Goal: Transaction & Acquisition: Purchase product/service

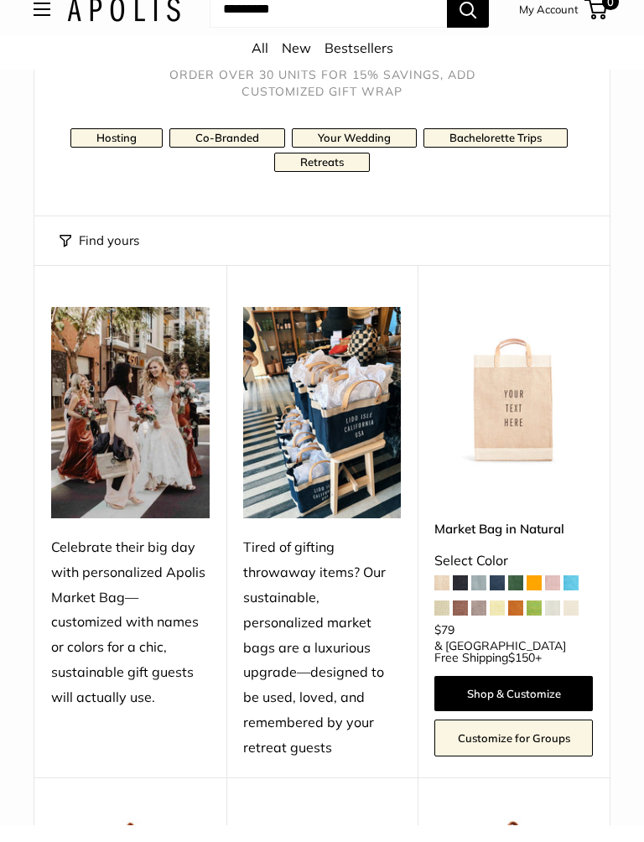
scroll to position [171, 0]
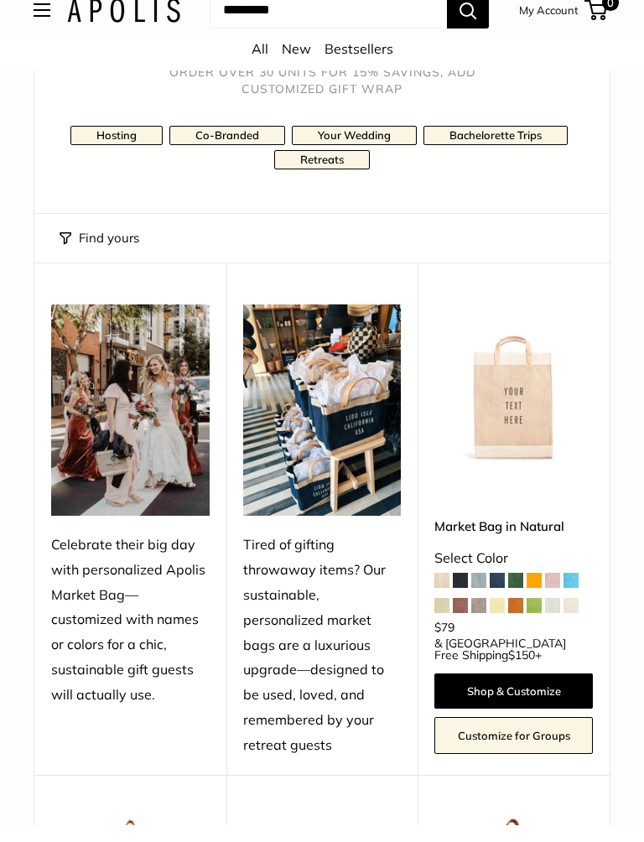
click at [309, 167] on link "Retreats" at bounding box center [322, 176] width 96 height 19
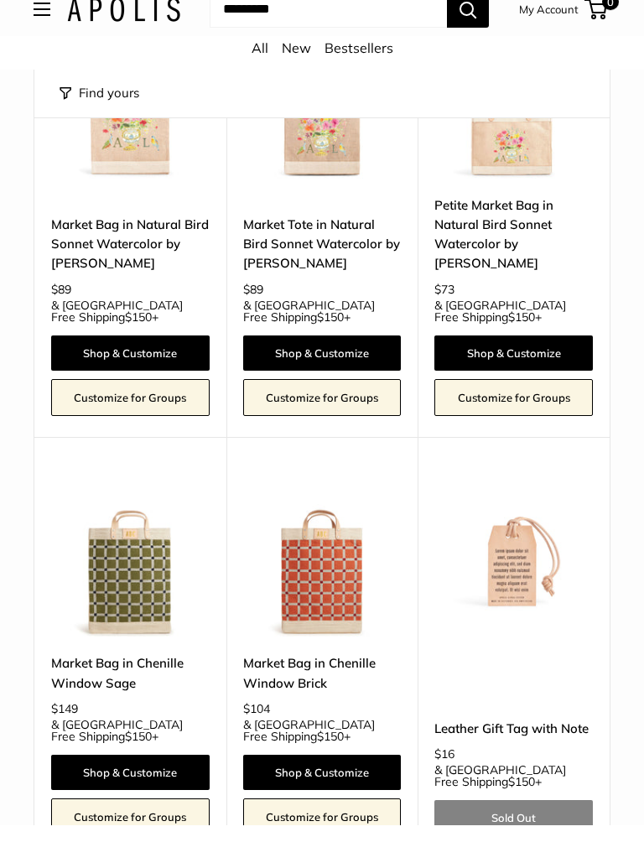
scroll to position [6890, 0]
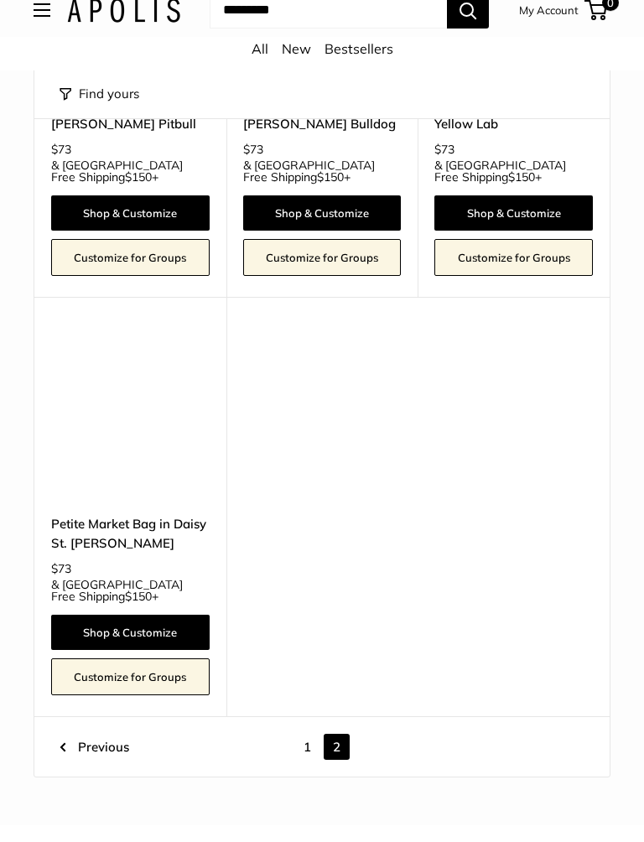
scroll to position [5461, 0]
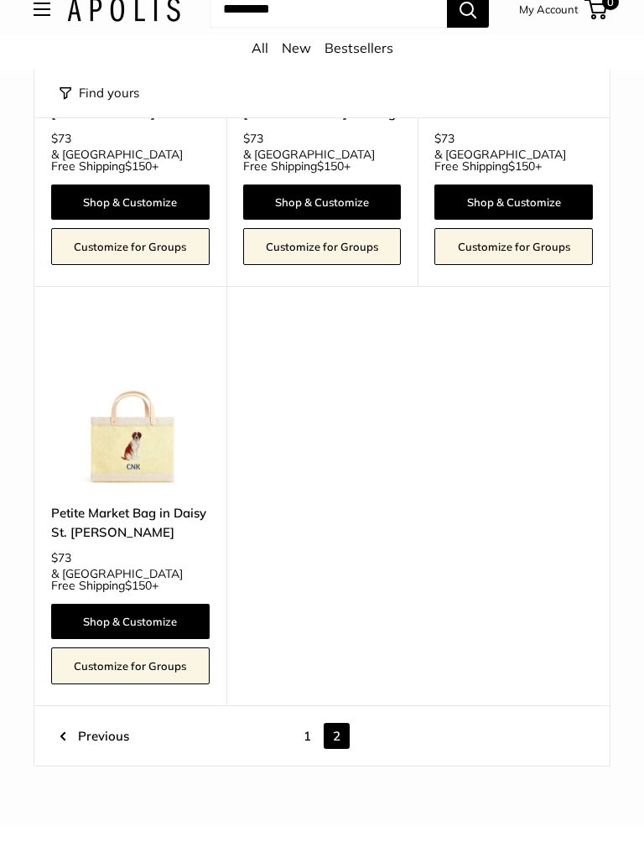
click at [308, 740] on link "1" at bounding box center [307, 753] width 26 height 26
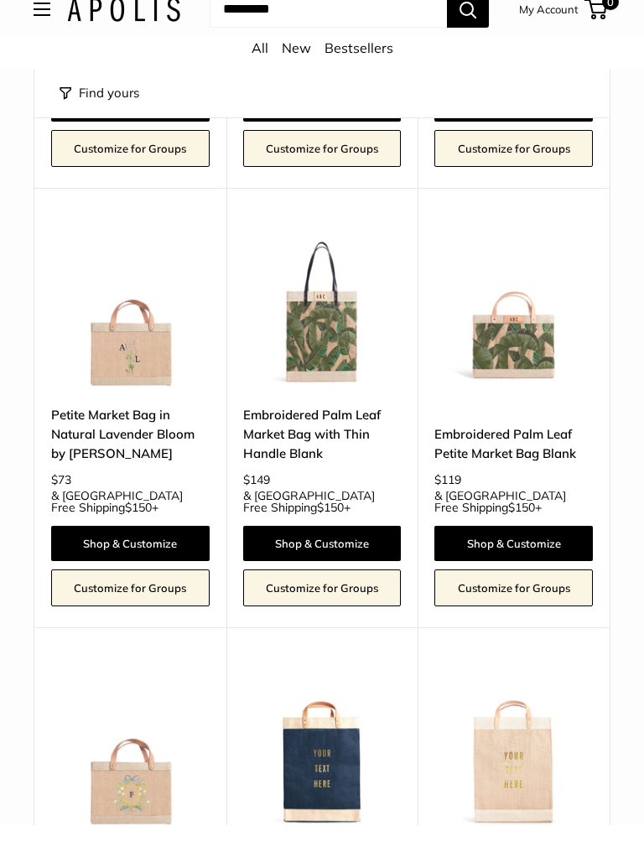
scroll to position [4494, 0]
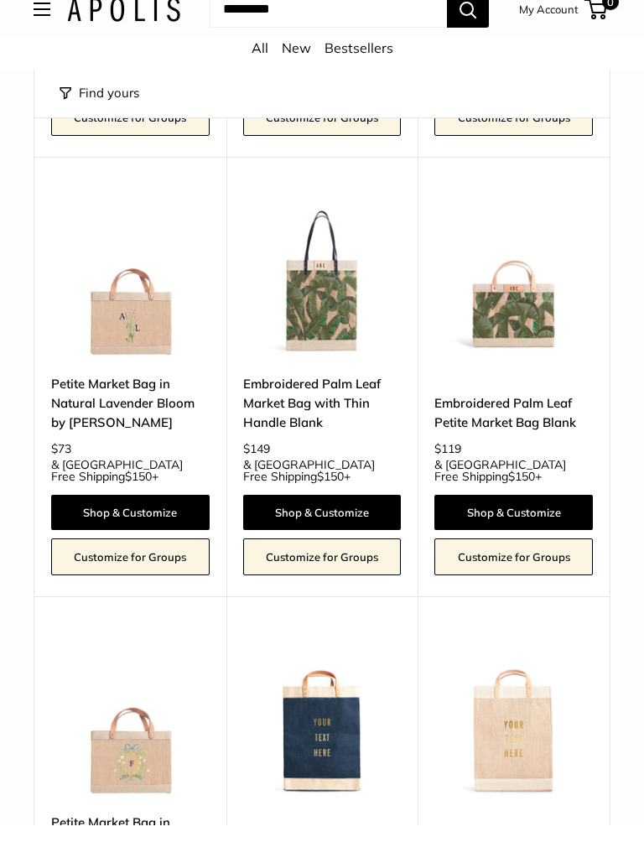
click at [119, 216] on img at bounding box center [130, 295] width 158 height 158
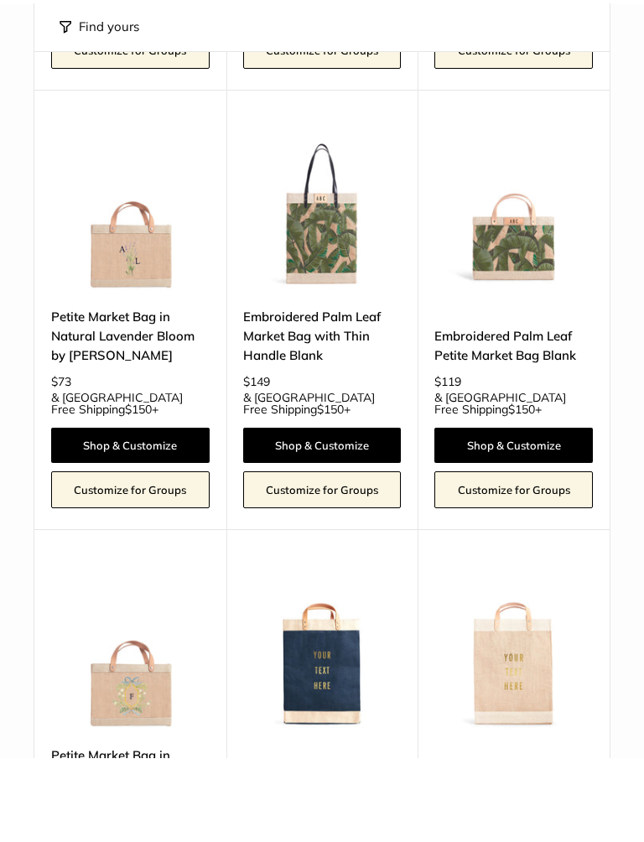
click at [135, 655] on img at bounding box center [130, 734] width 158 height 158
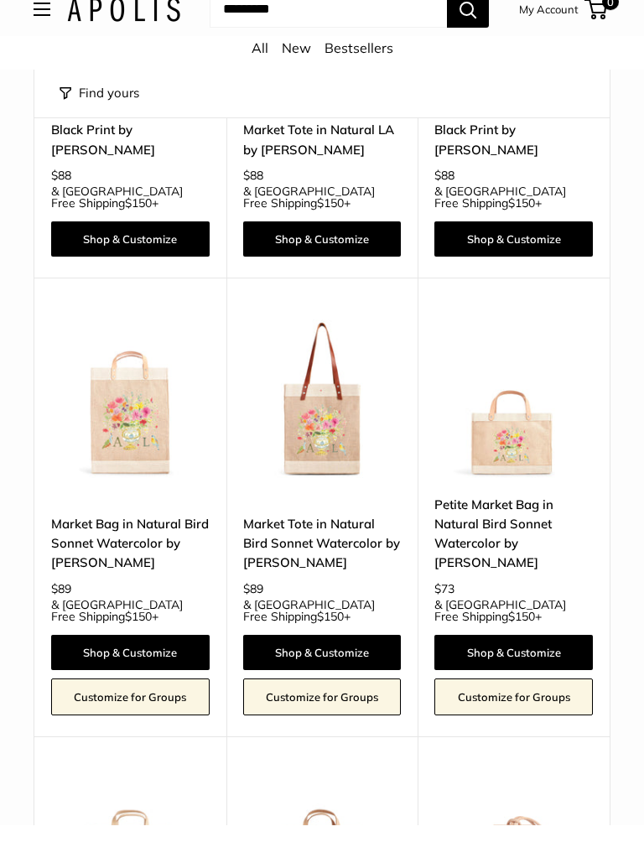
scroll to position [6681, 0]
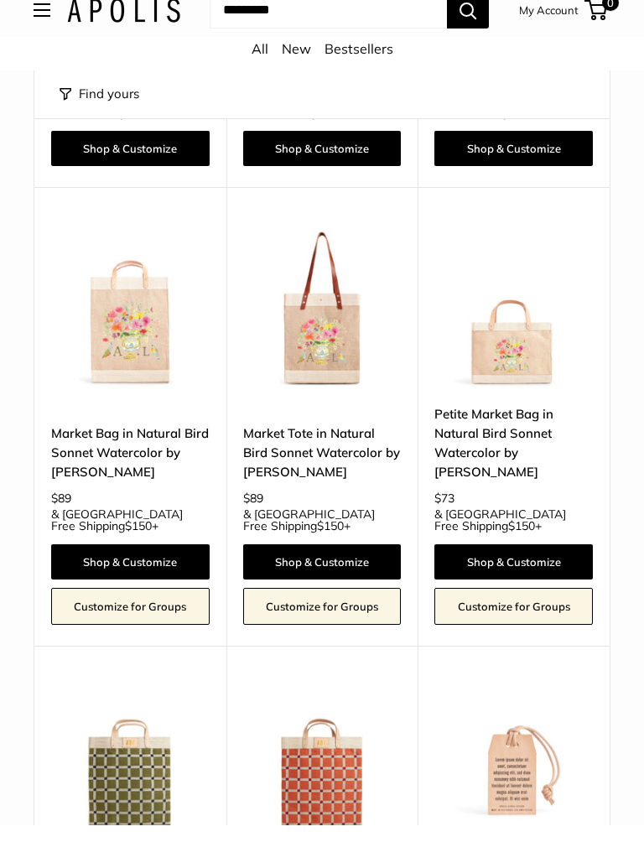
click at [331, 704] on img at bounding box center [322, 783] width 158 height 158
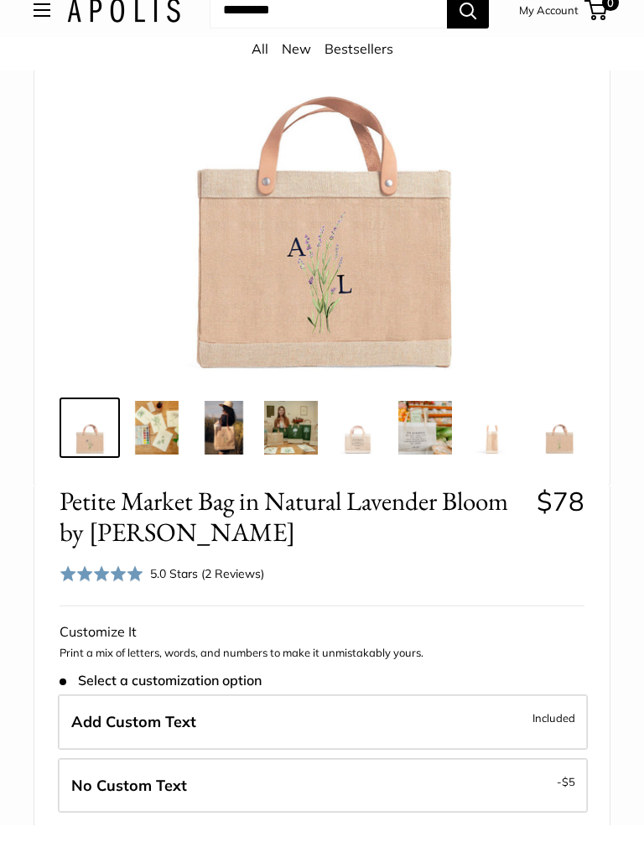
scroll to position [302, 0]
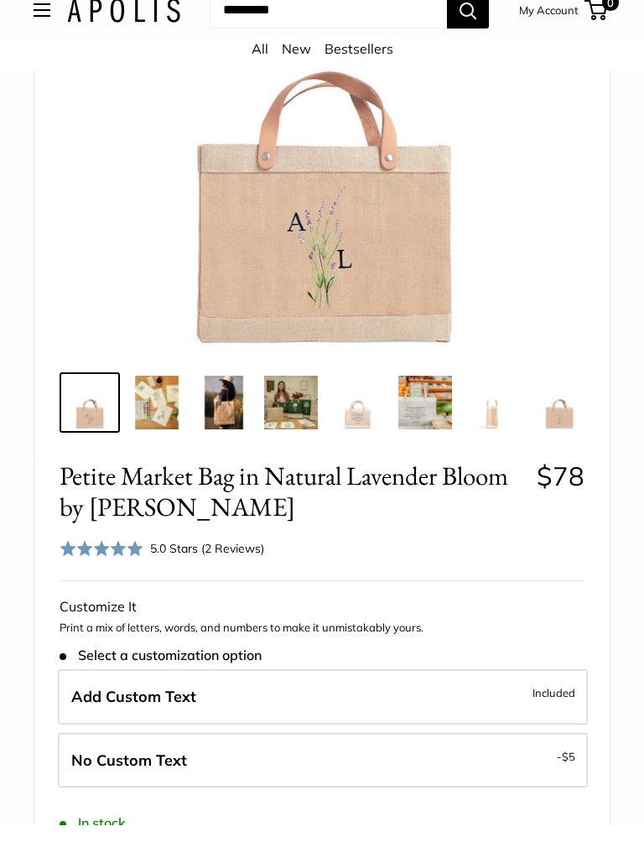
click at [158, 408] on img at bounding box center [157, 419] width 54 height 54
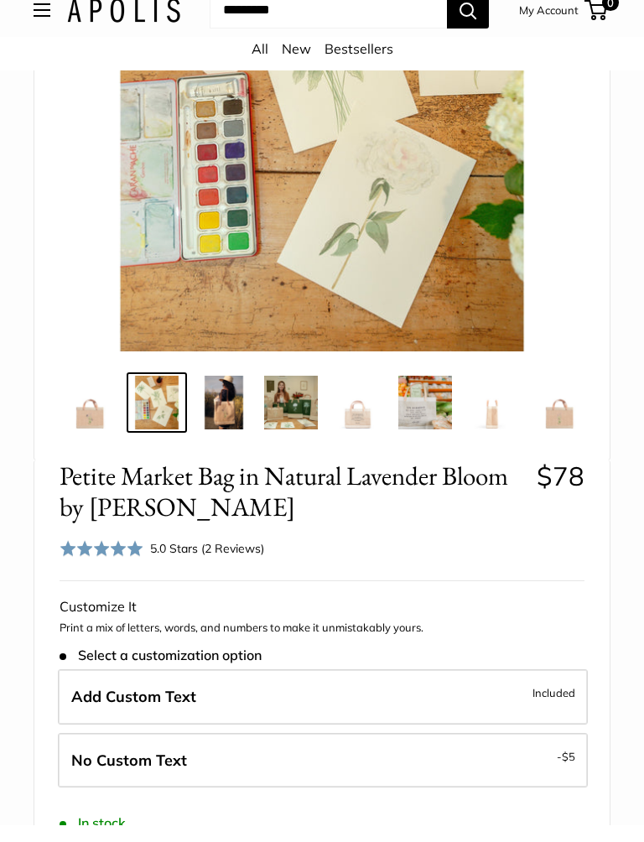
click at [220, 408] on img at bounding box center [224, 419] width 54 height 54
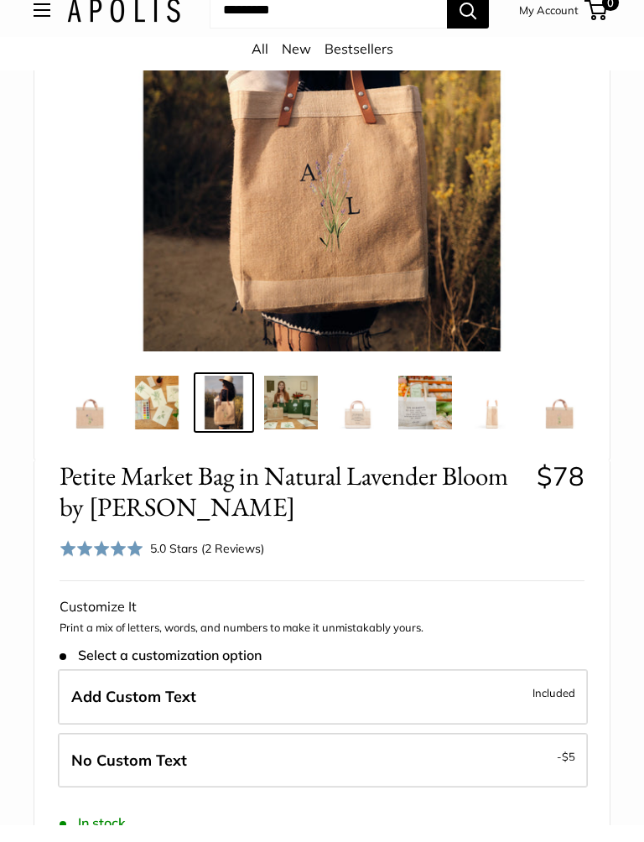
click at [291, 408] on img at bounding box center [291, 419] width 54 height 54
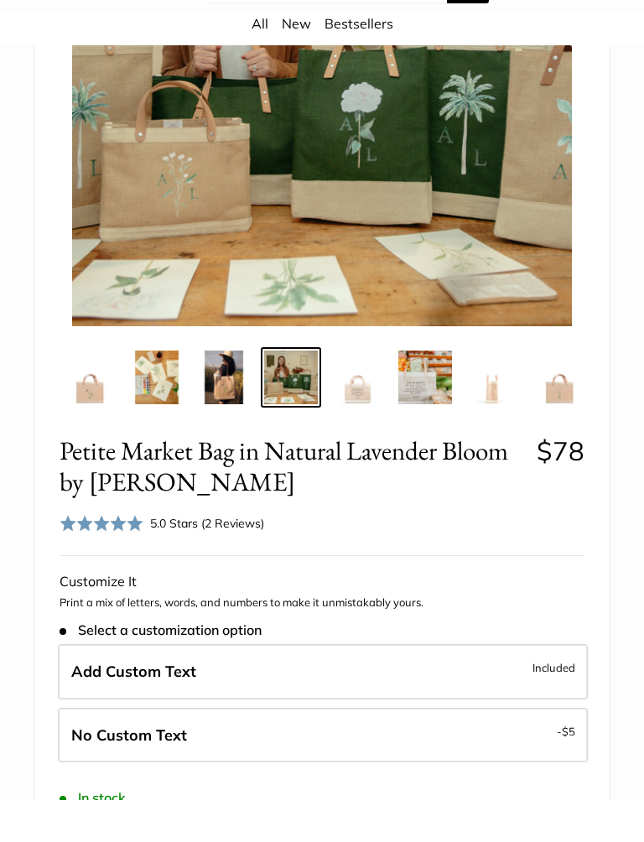
click at [361, 392] on img at bounding box center [358, 419] width 54 height 54
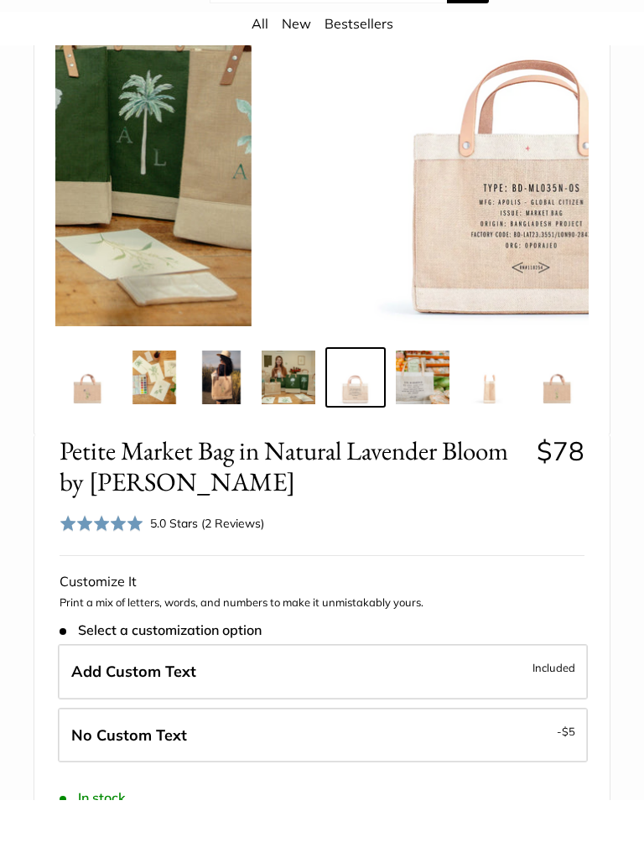
scroll to position [0, 5]
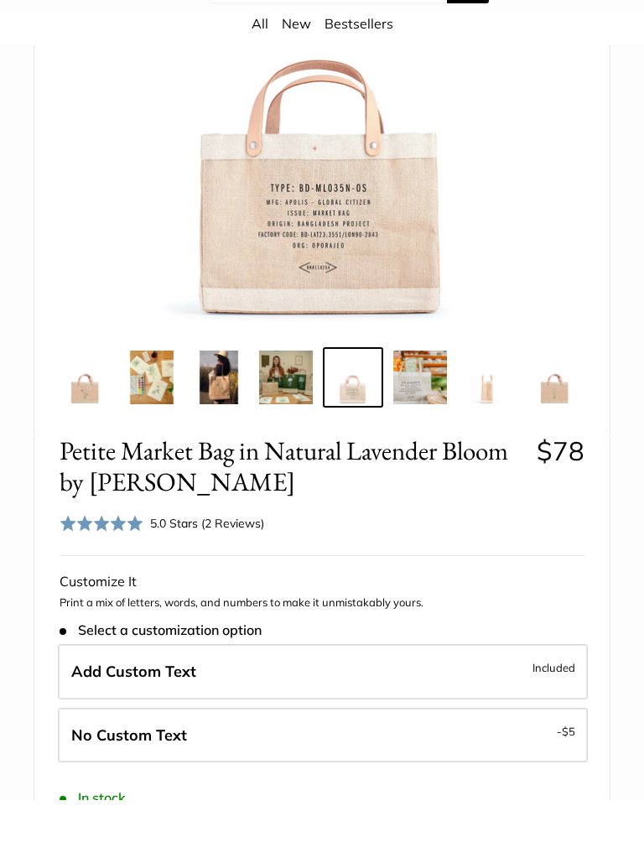
click at [432, 392] on img at bounding box center [420, 419] width 54 height 54
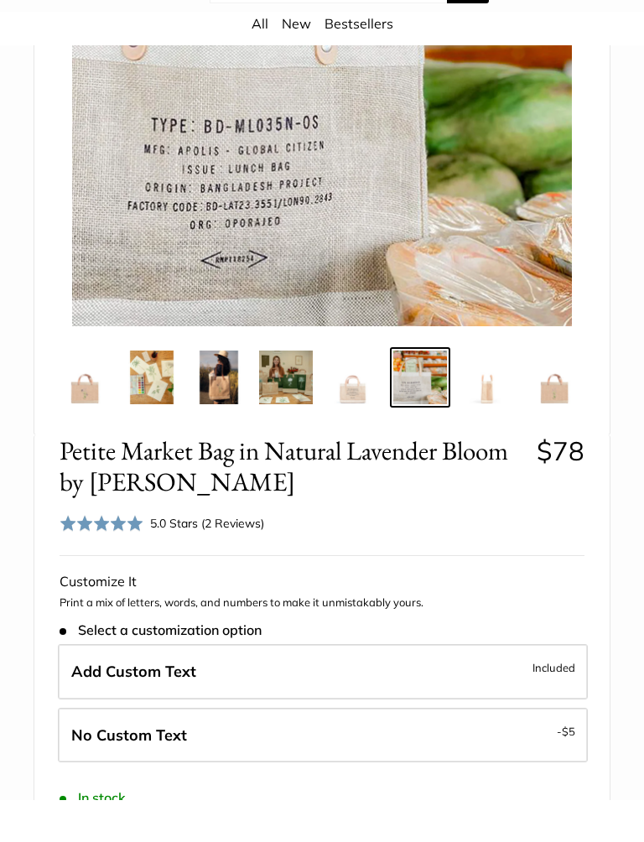
click at [486, 392] on img at bounding box center [487, 419] width 54 height 54
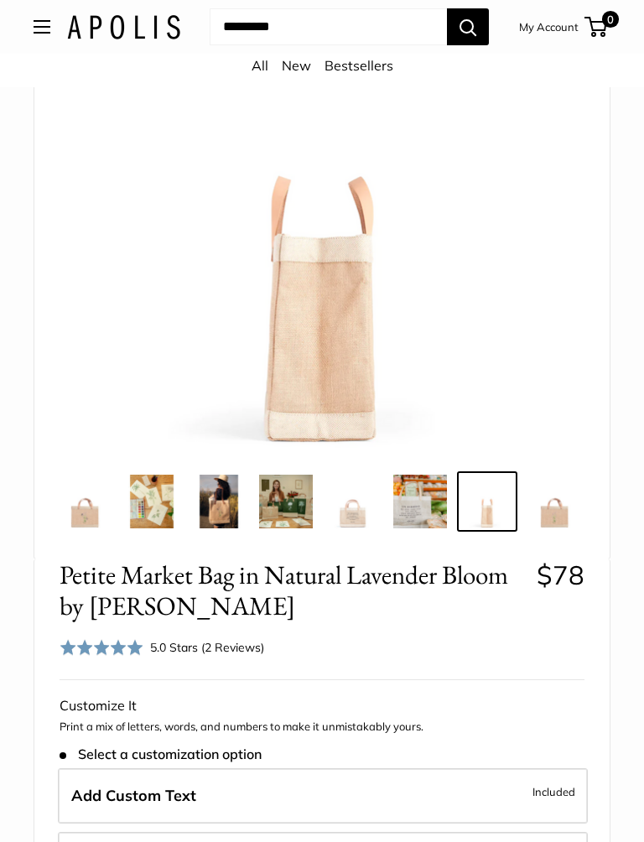
scroll to position [216, 0]
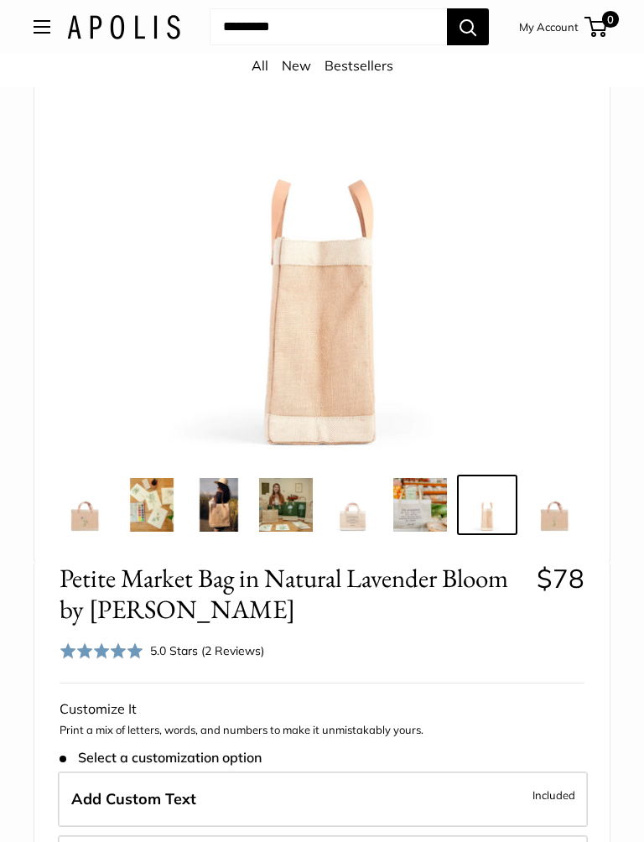
click at [562, 521] on img at bounding box center [554, 505] width 54 height 54
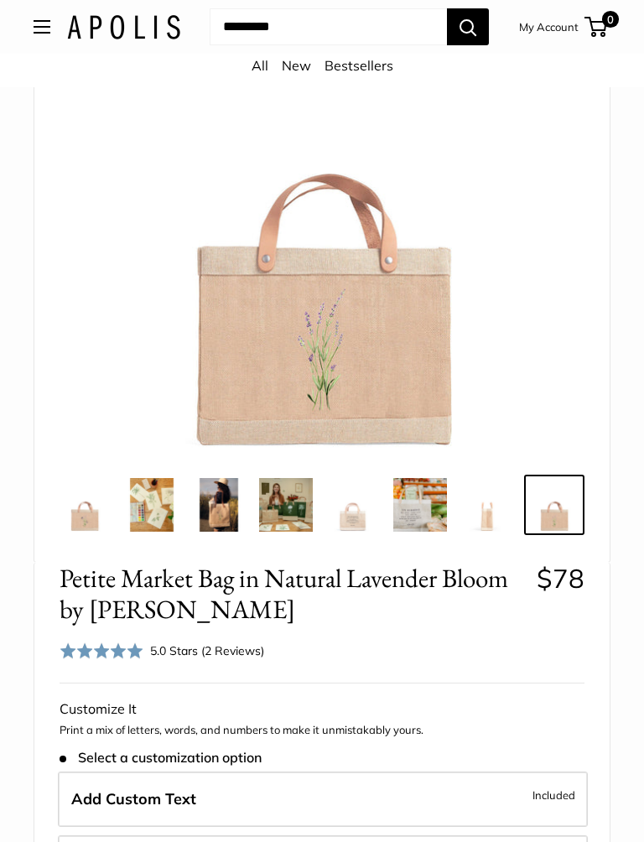
click at [88, 516] on img at bounding box center [85, 505] width 54 height 54
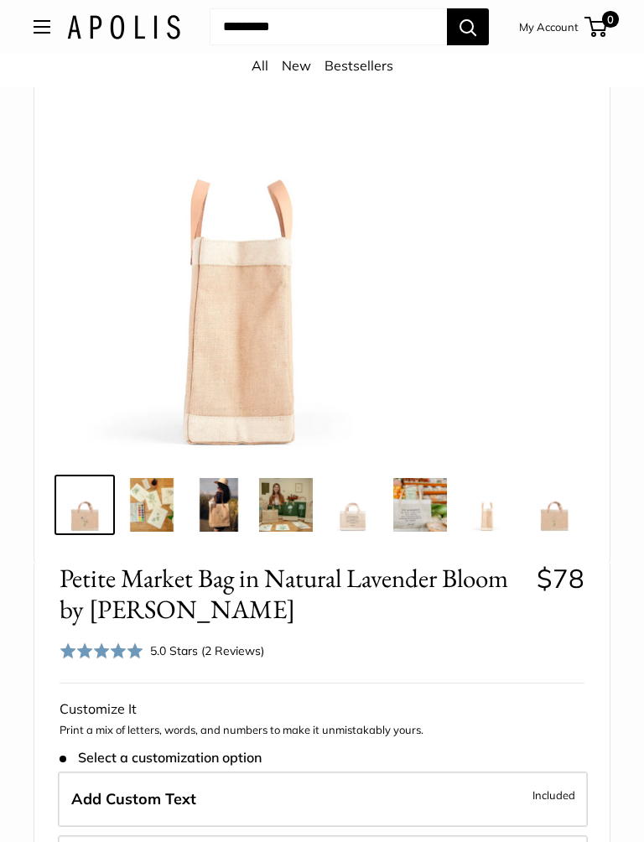
scroll to position [0, 0]
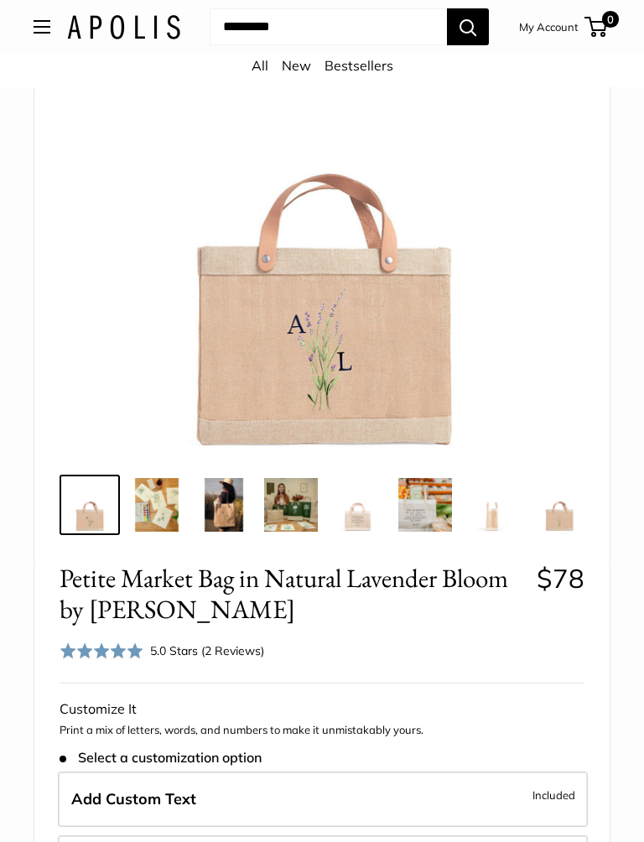
click at [566, 517] on img at bounding box center [559, 505] width 54 height 54
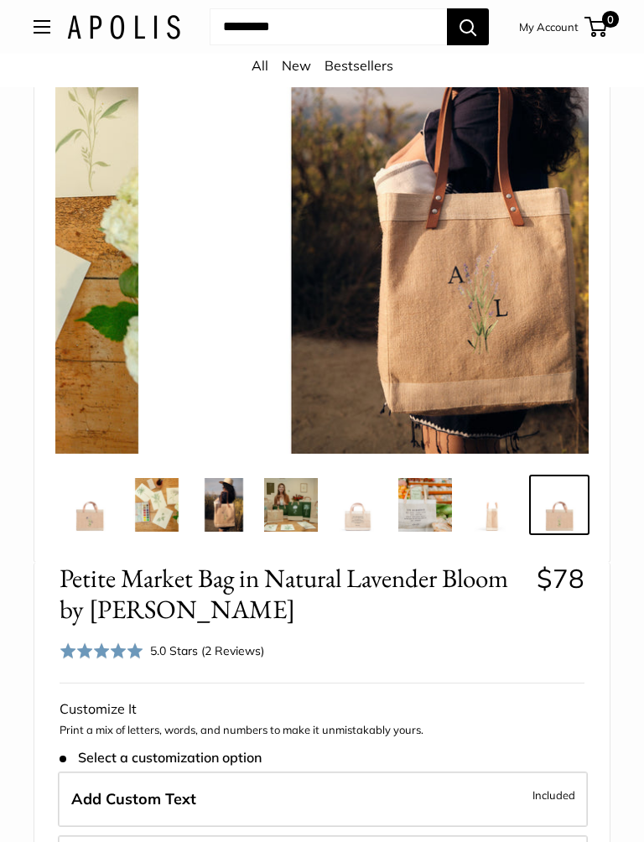
scroll to position [0, 5]
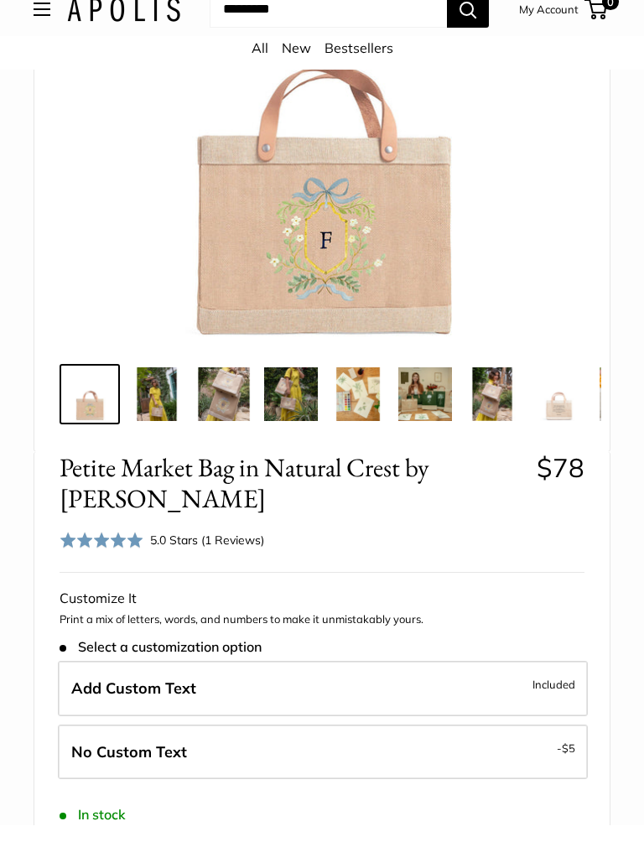
scroll to position [310, 0]
click at [162, 390] on img at bounding box center [157, 411] width 54 height 54
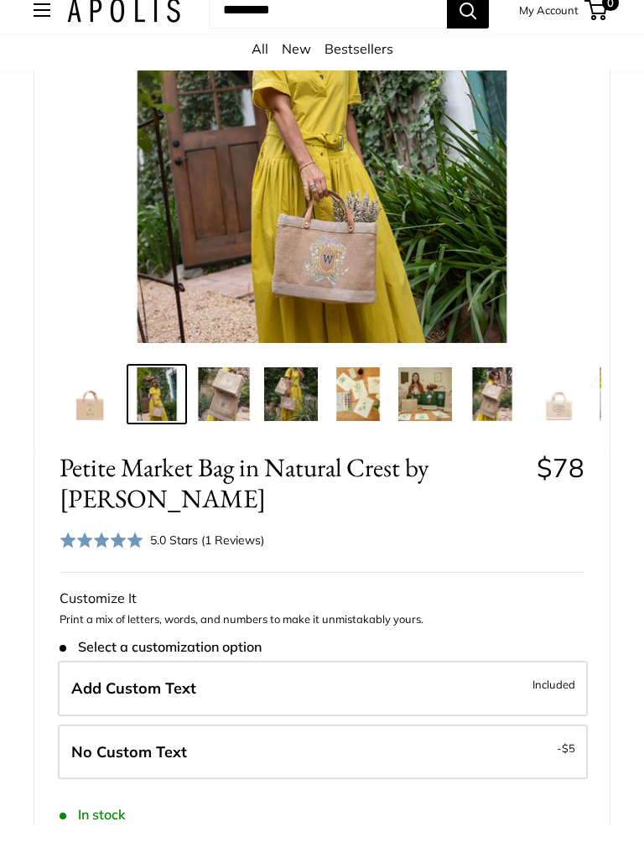
click at [238, 398] on img at bounding box center [224, 411] width 54 height 54
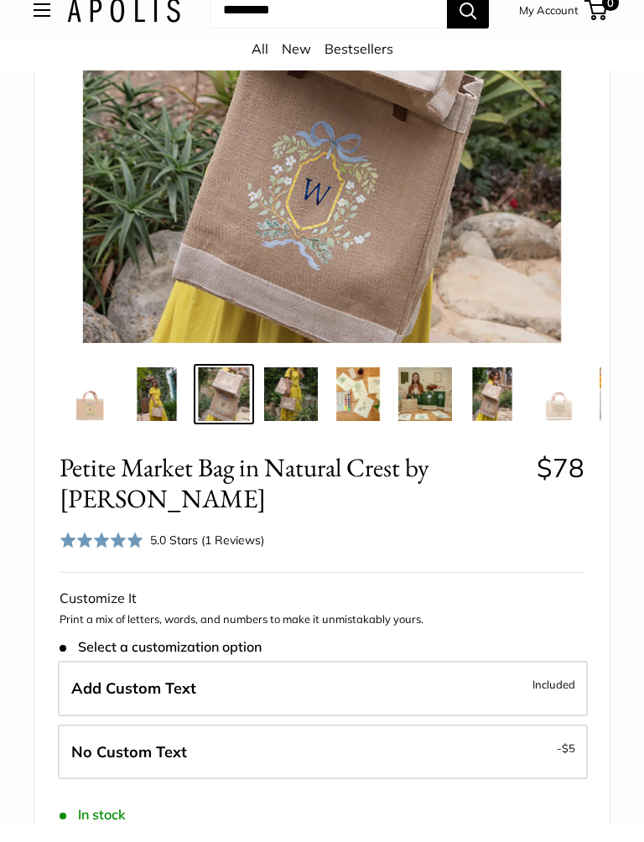
click at [291, 403] on img at bounding box center [291, 411] width 54 height 54
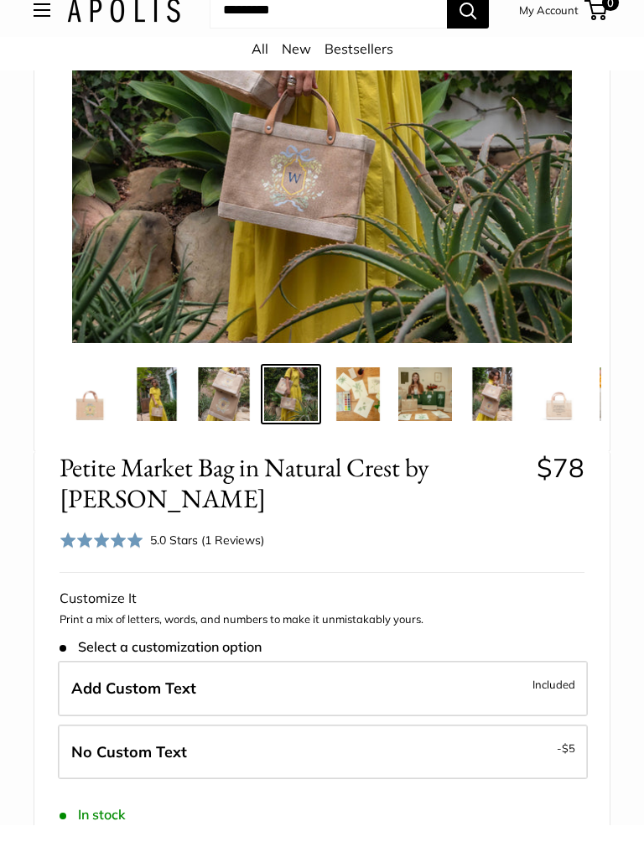
click at [365, 396] on img at bounding box center [358, 411] width 54 height 54
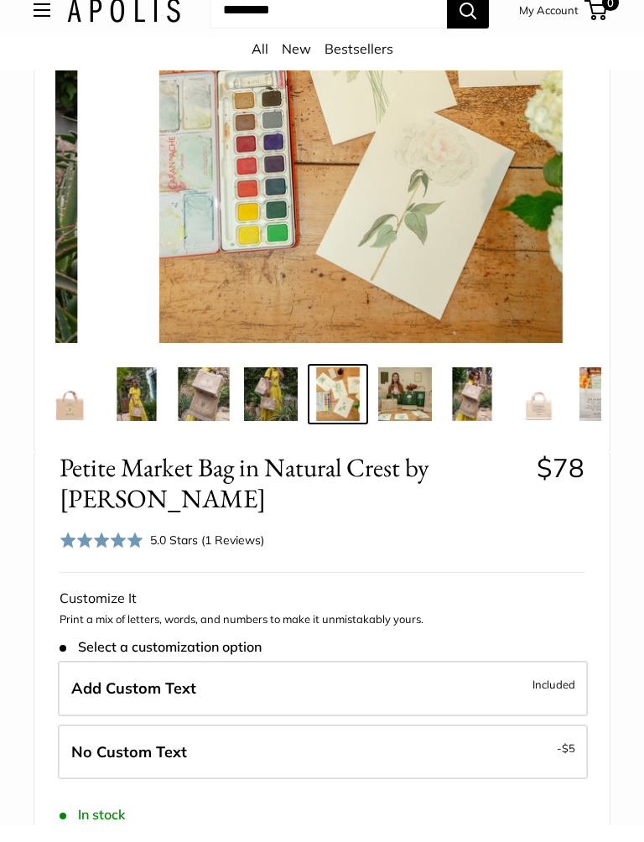
scroll to position [0, 22]
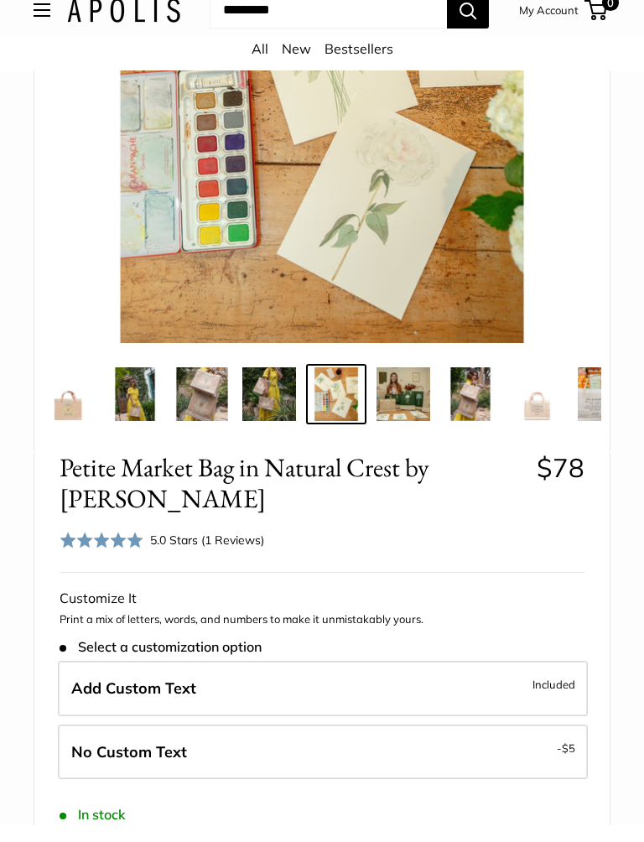
click at [398, 407] on img at bounding box center [404, 411] width 54 height 54
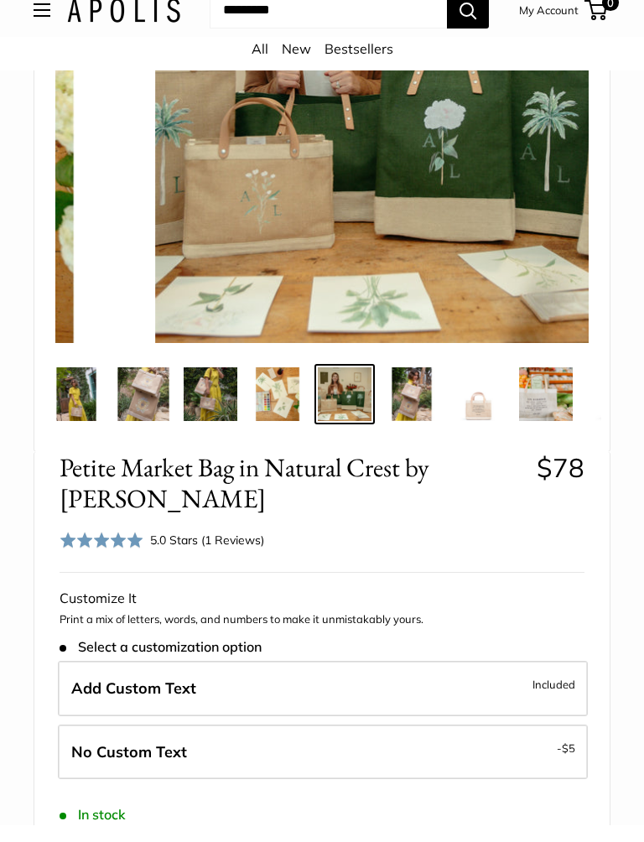
scroll to position [0, 89]
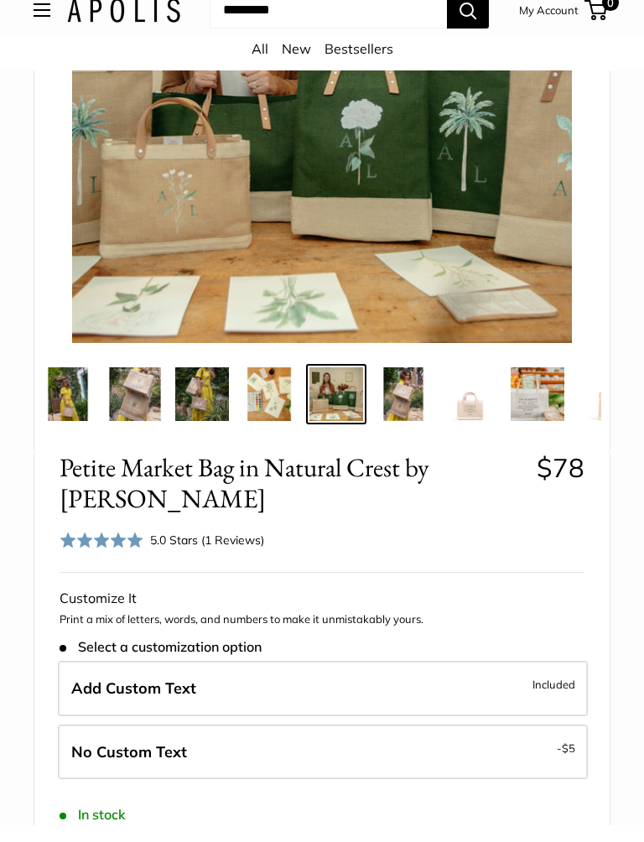
click at [407, 398] on img at bounding box center [404, 411] width 54 height 54
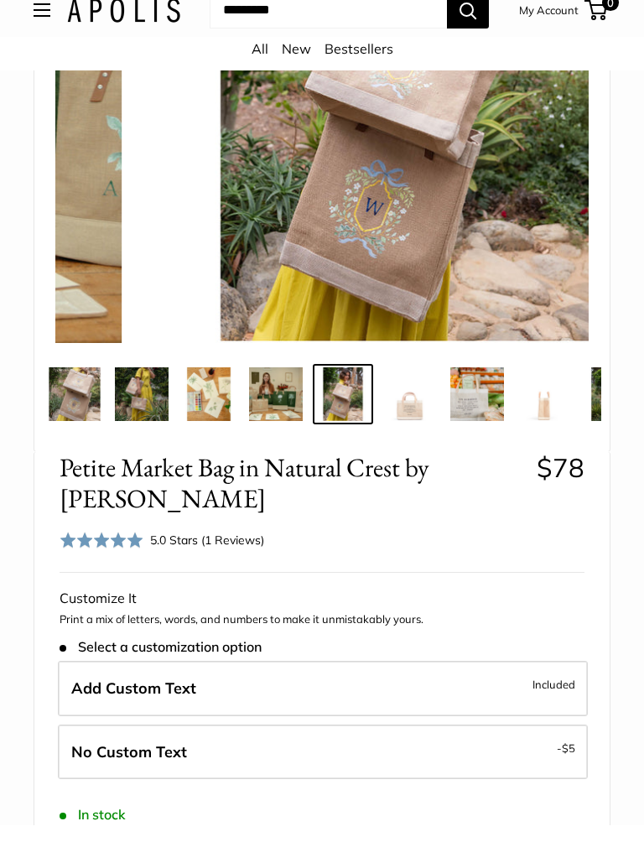
scroll to position [0, 156]
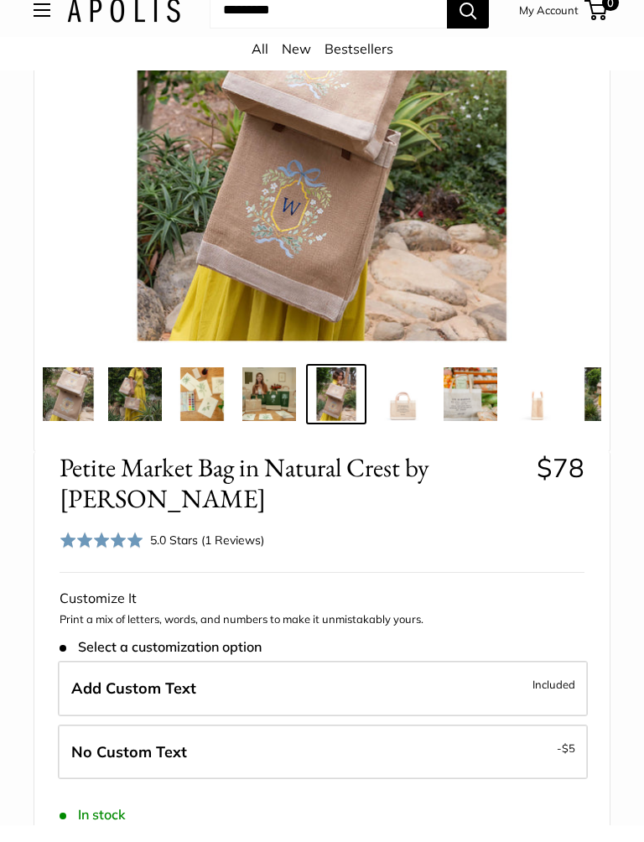
click at [460, 389] on img at bounding box center [471, 411] width 54 height 54
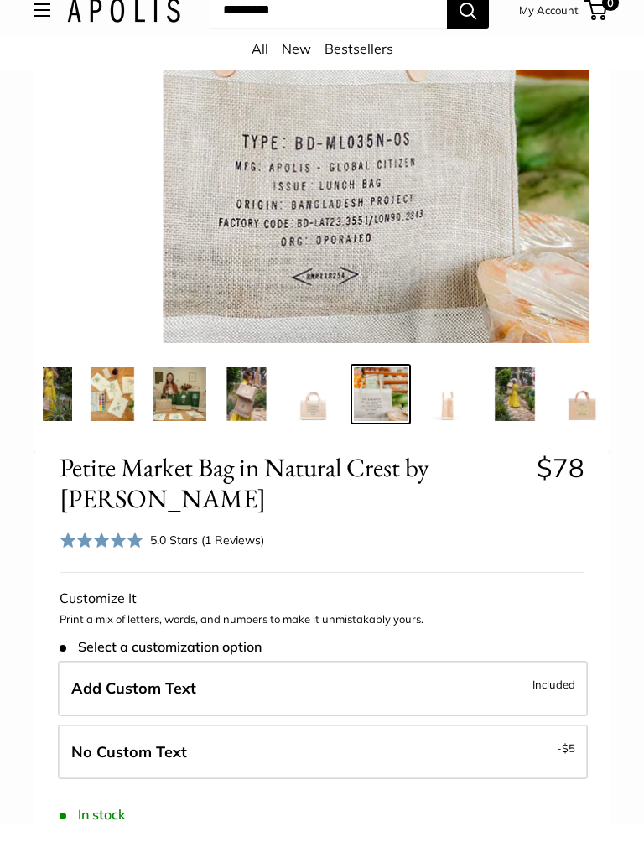
scroll to position [0, 273]
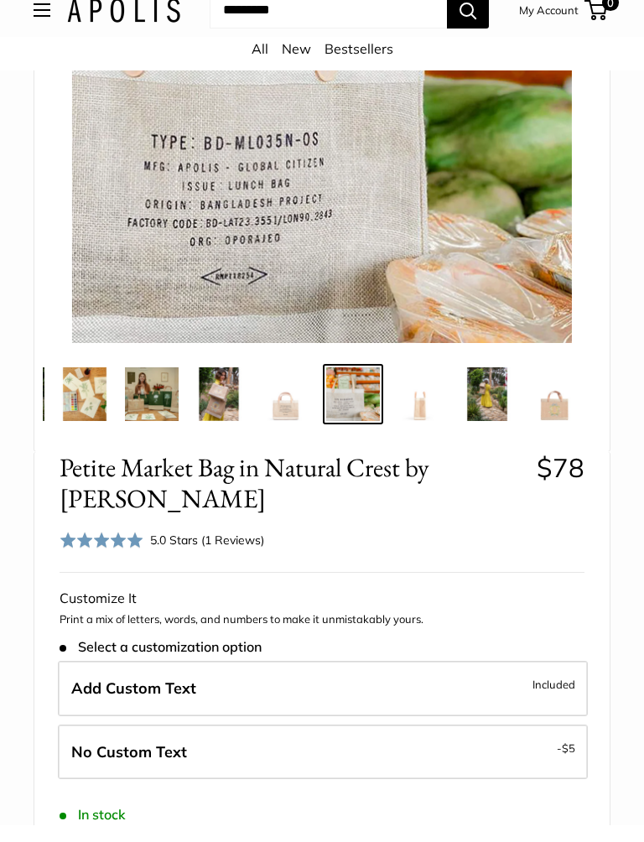
click at [490, 387] on img at bounding box center [487, 411] width 54 height 54
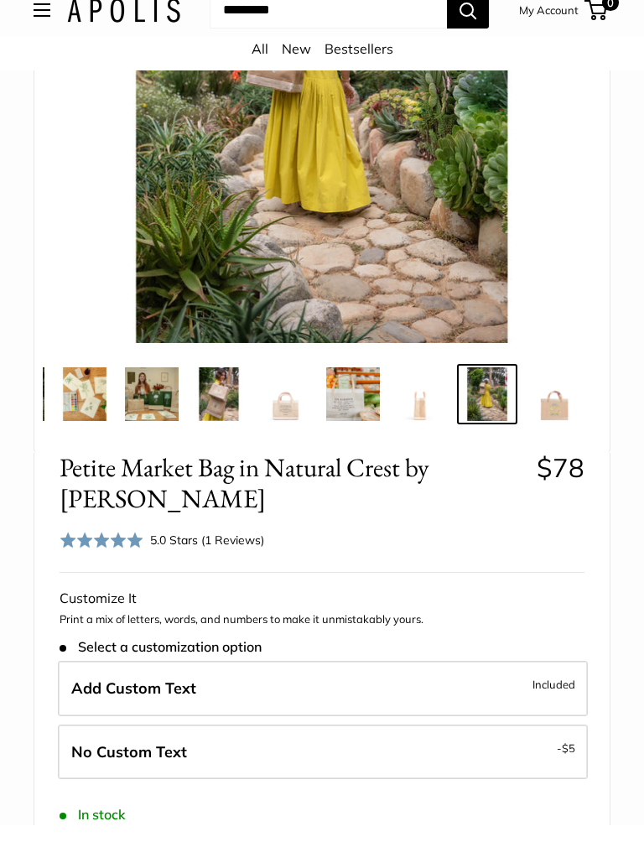
click at [560, 409] on img at bounding box center [554, 411] width 54 height 54
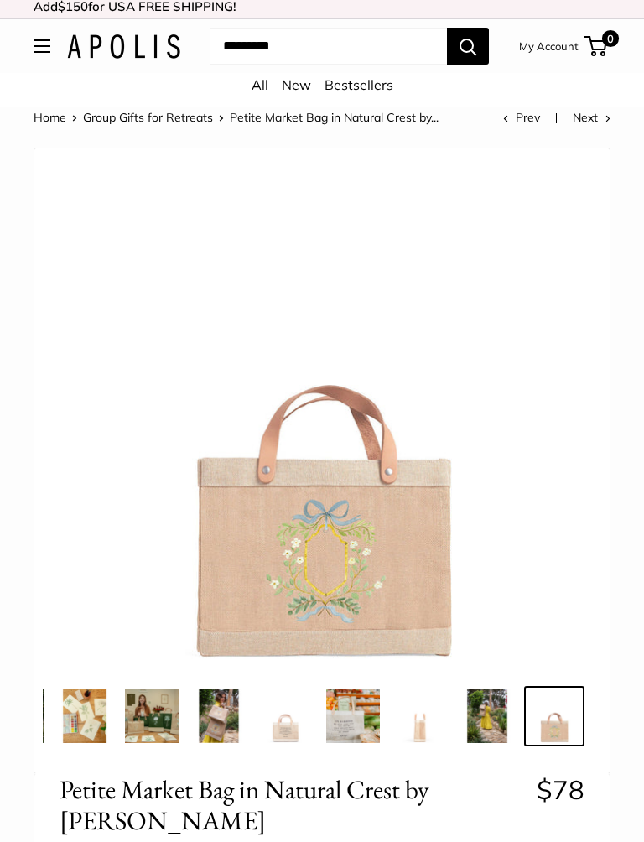
scroll to position [0, 0]
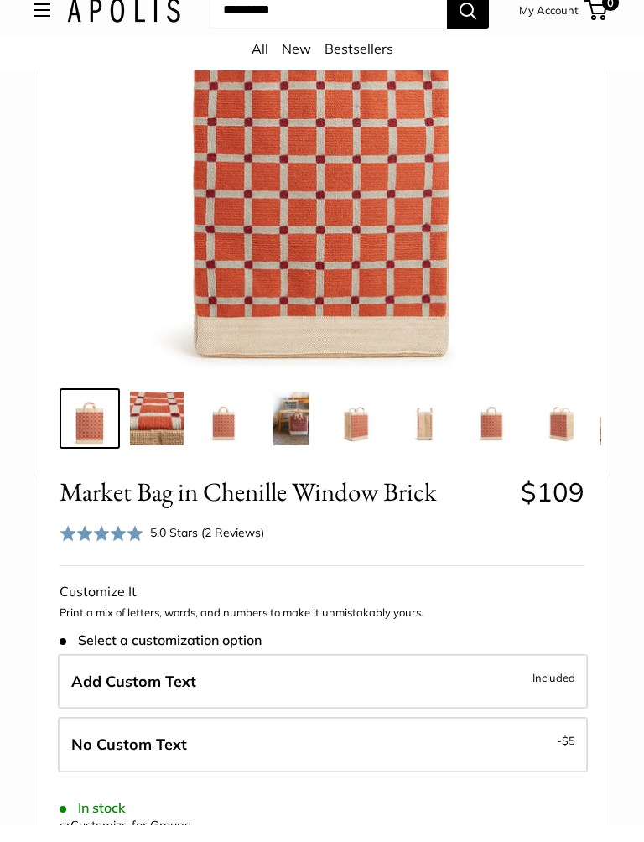
scroll to position [301, 0]
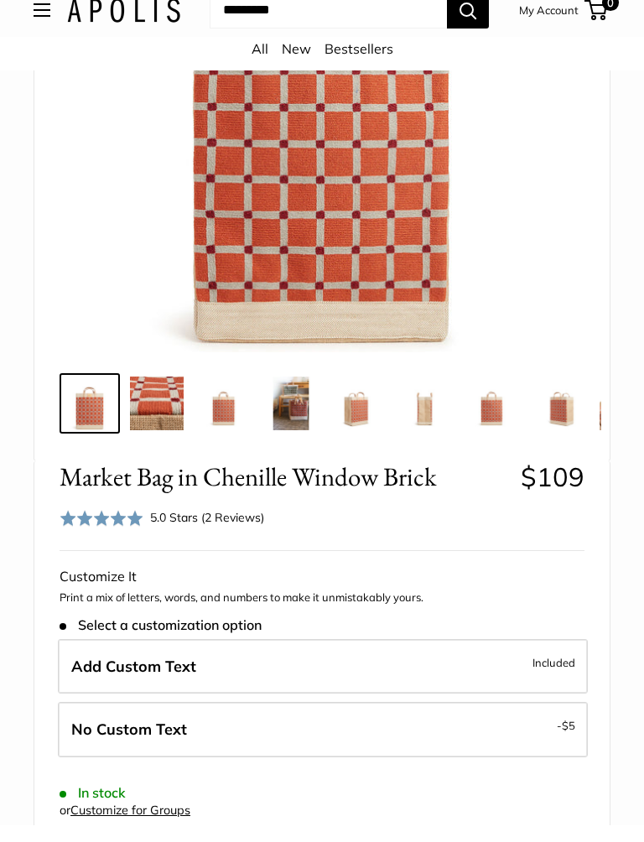
click at [157, 409] on img at bounding box center [157, 420] width 54 height 54
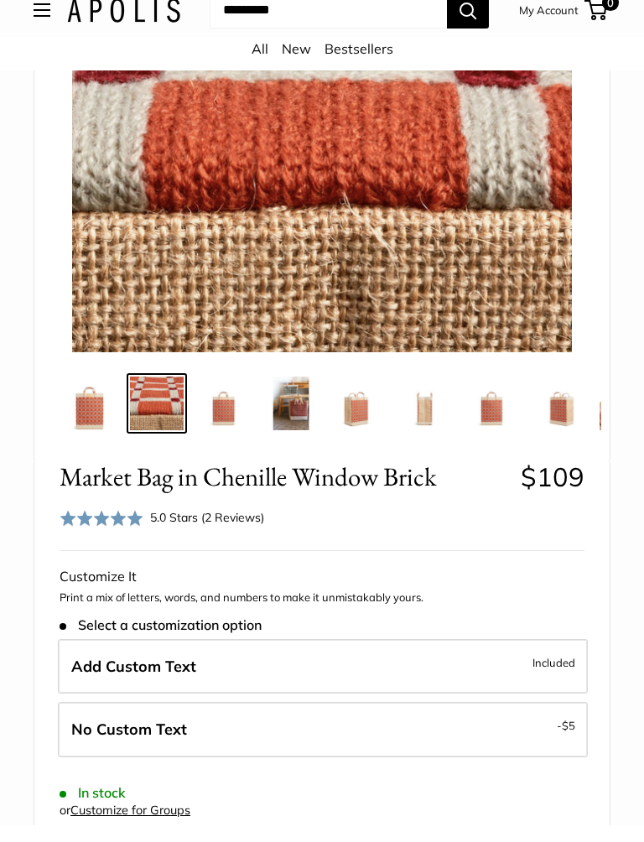
click at [221, 411] on img at bounding box center [224, 420] width 54 height 54
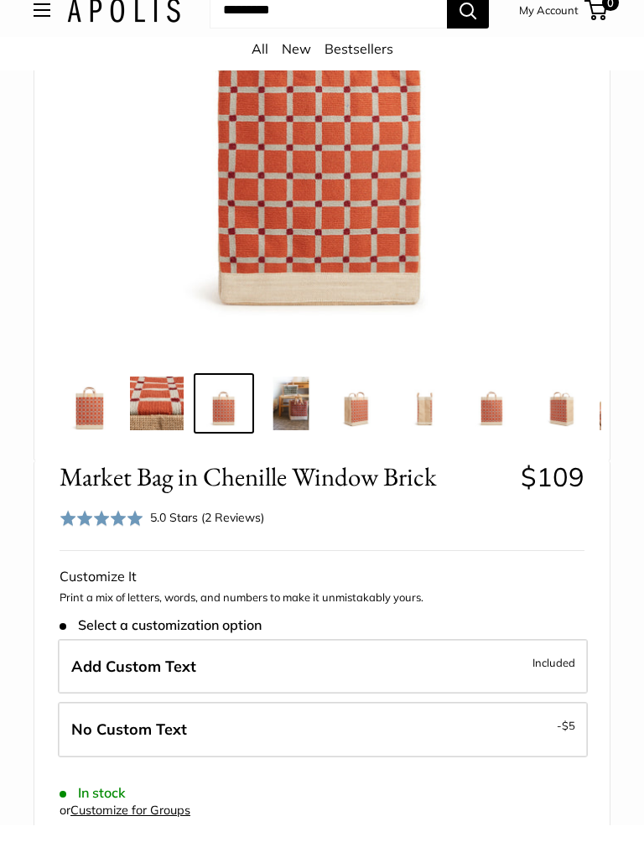
click at [292, 413] on img at bounding box center [291, 420] width 54 height 54
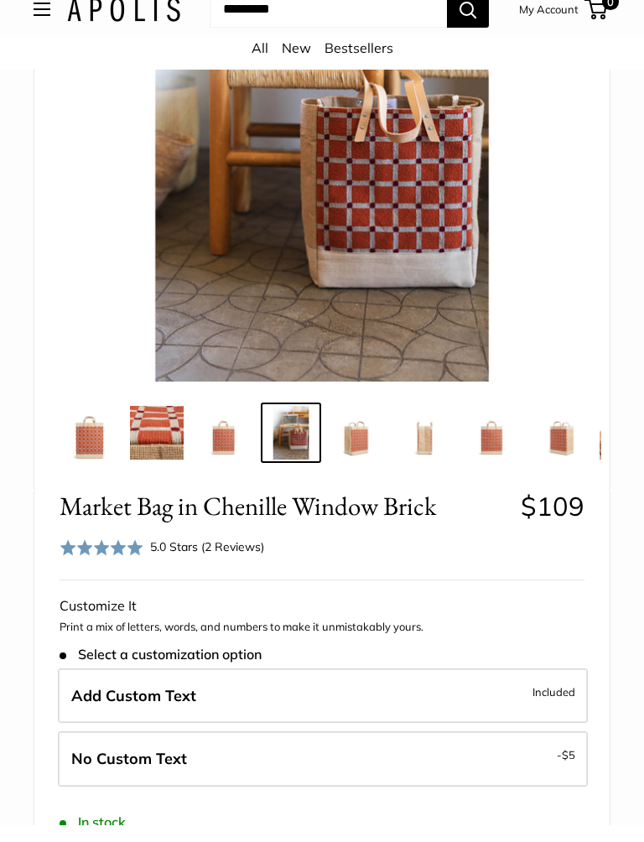
scroll to position [273, 0]
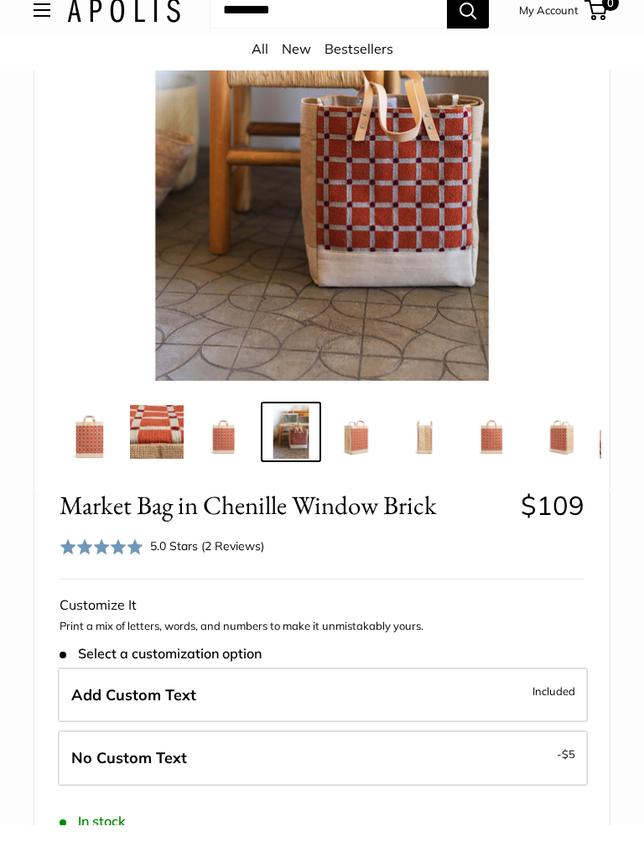
click at [362, 445] on img at bounding box center [358, 449] width 54 height 54
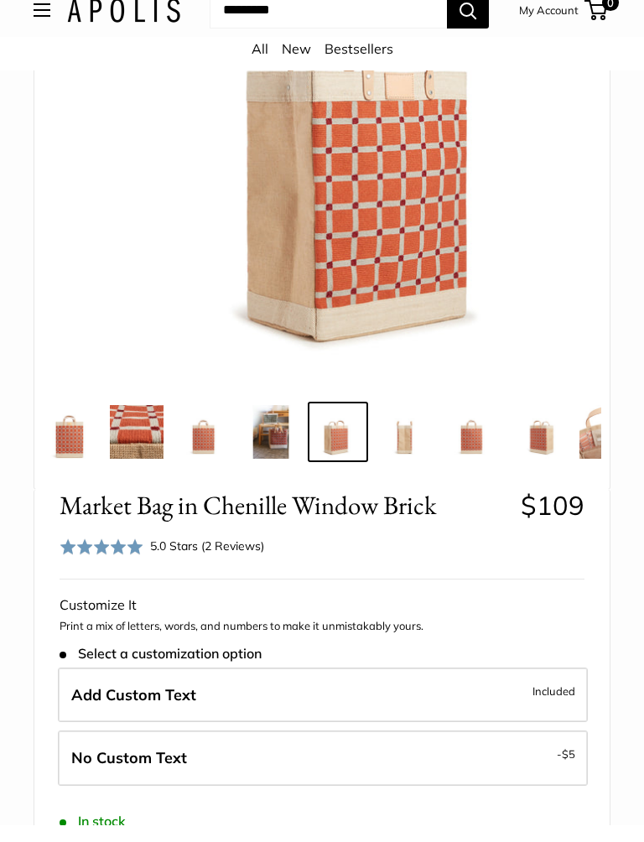
scroll to position [0, 22]
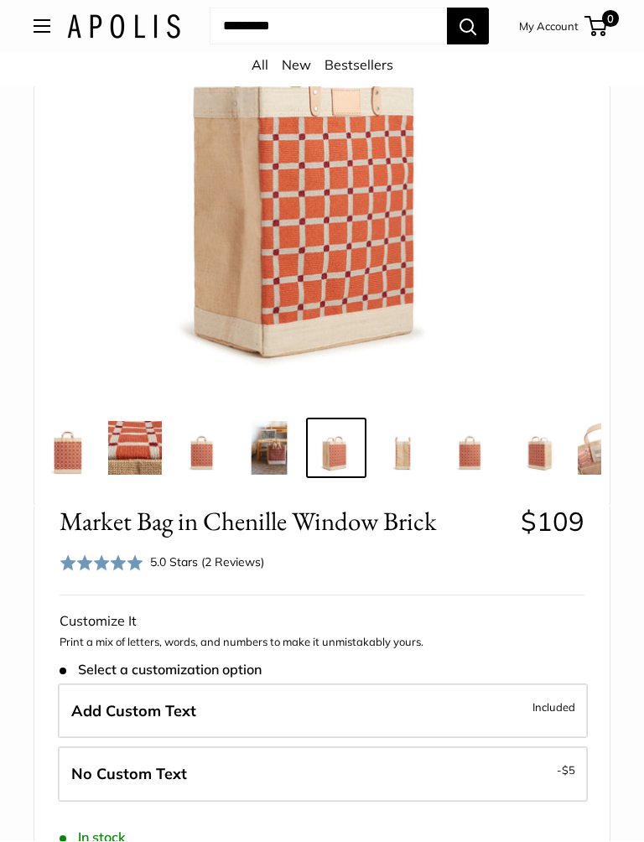
click at [414, 457] on img at bounding box center [404, 449] width 54 height 54
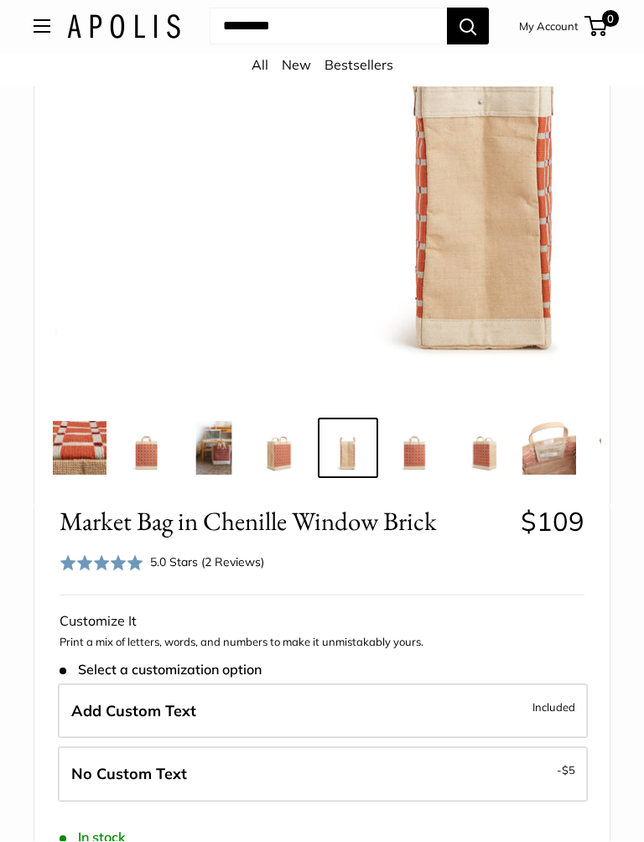
scroll to position [0, 89]
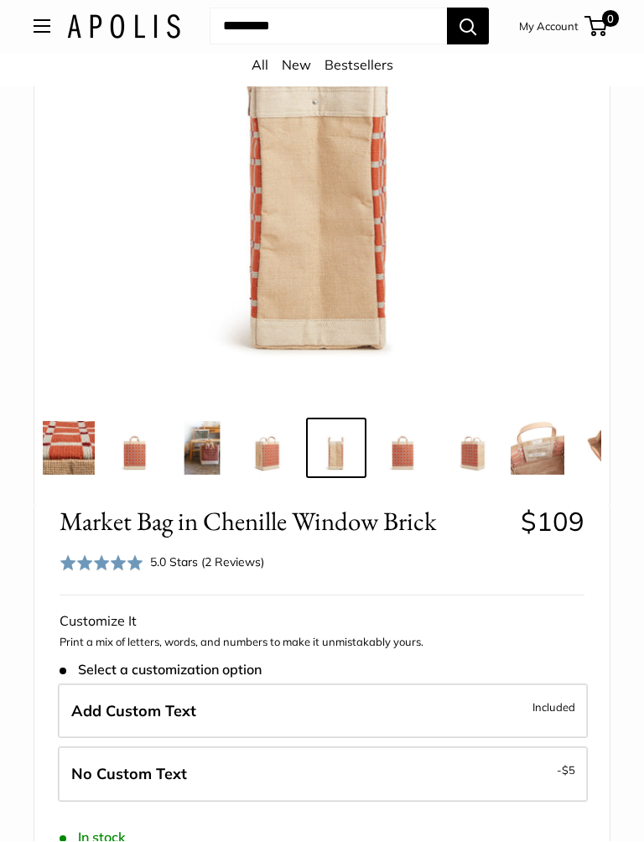
click at [410, 456] on img at bounding box center [404, 449] width 54 height 54
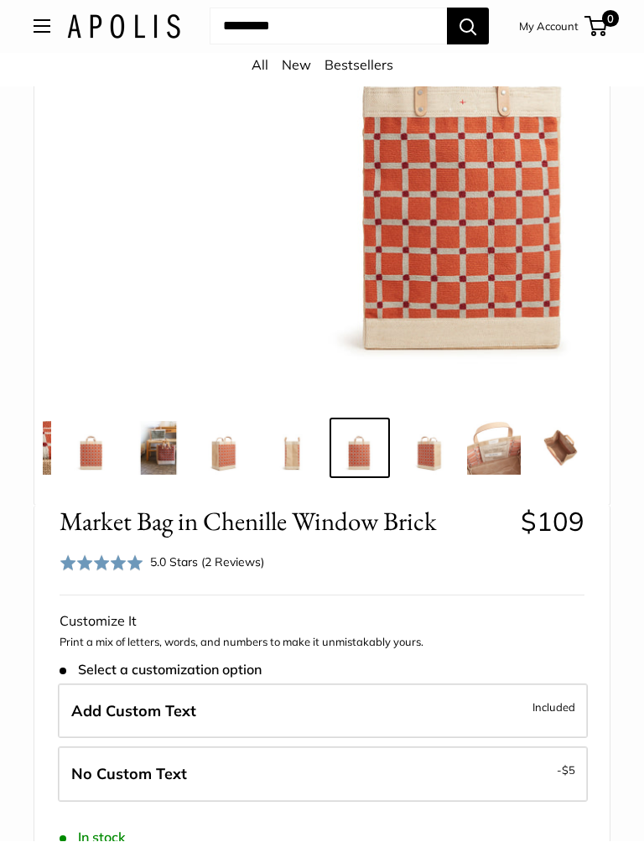
scroll to position [0, 139]
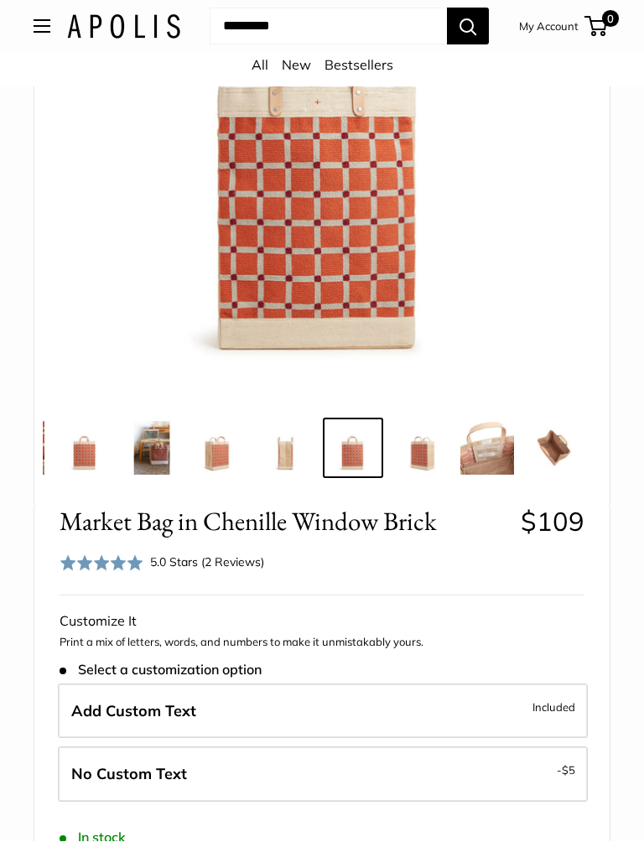
click at [434, 458] on img at bounding box center [420, 449] width 54 height 54
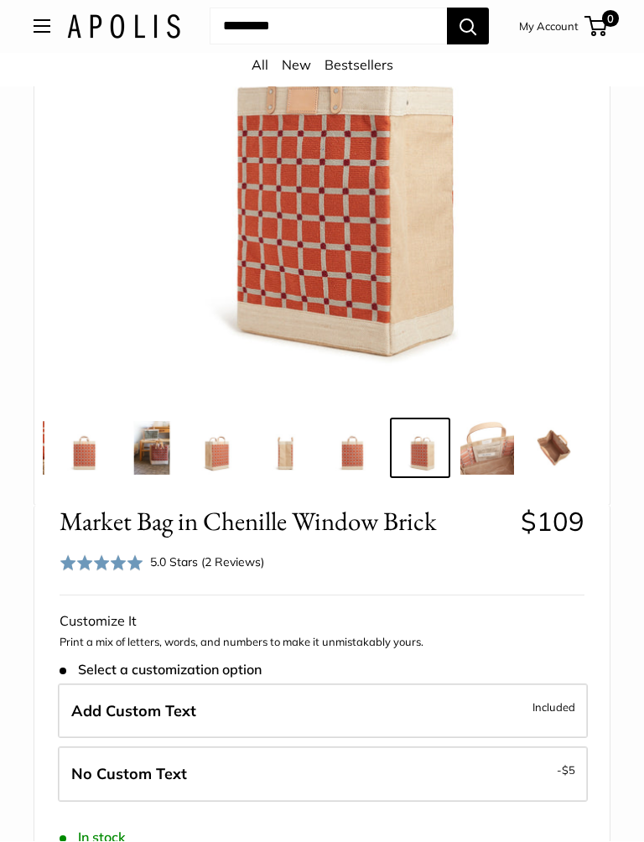
click at [496, 452] on img at bounding box center [487, 449] width 54 height 54
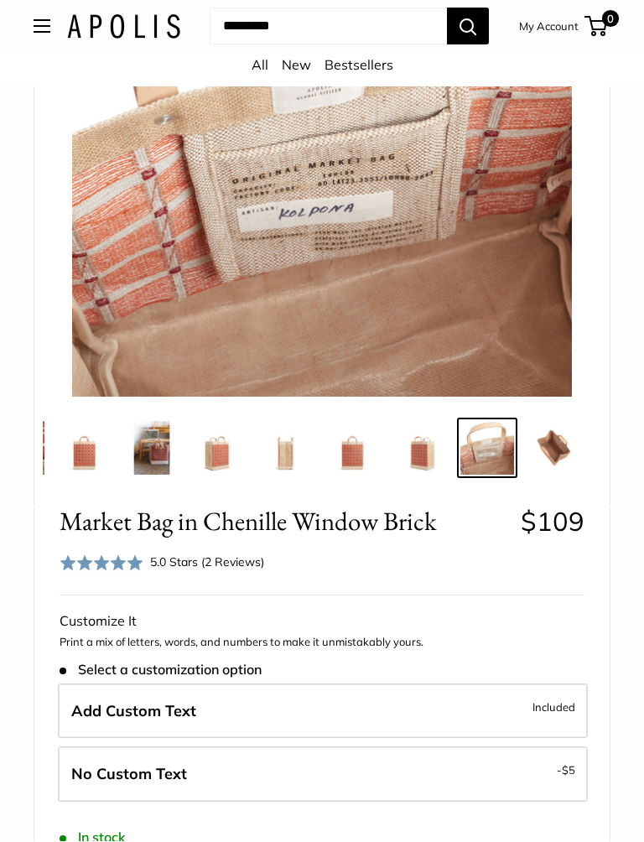
click at [567, 448] on img at bounding box center [554, 449] width 54 height 54
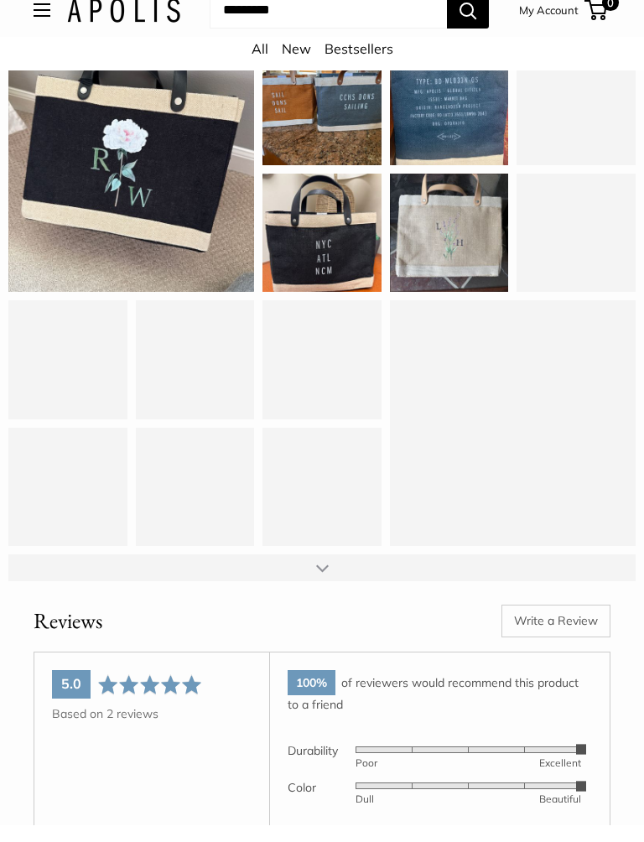
scroll to position [2526, 0]
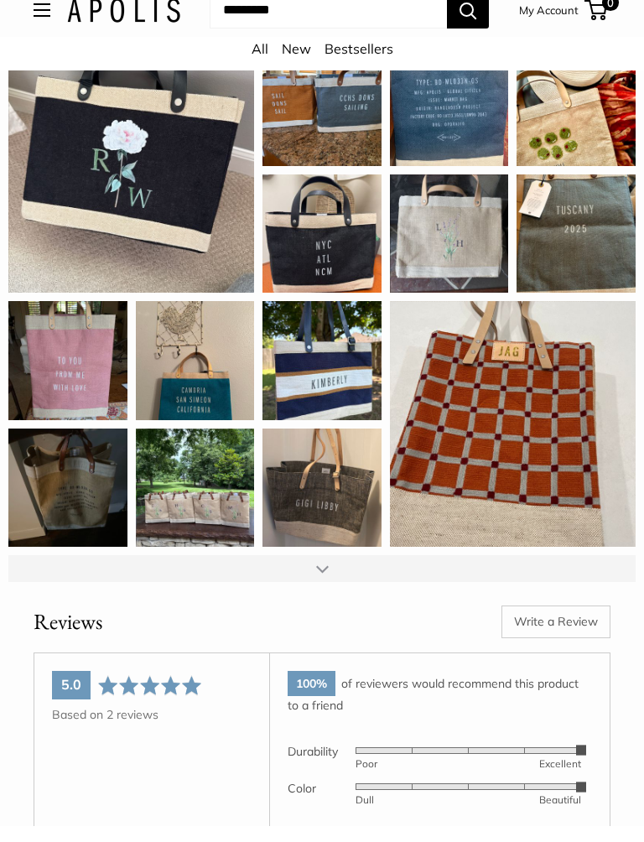
click at [325, 572] on div at bounding box center [321, 585] width 627 height 27
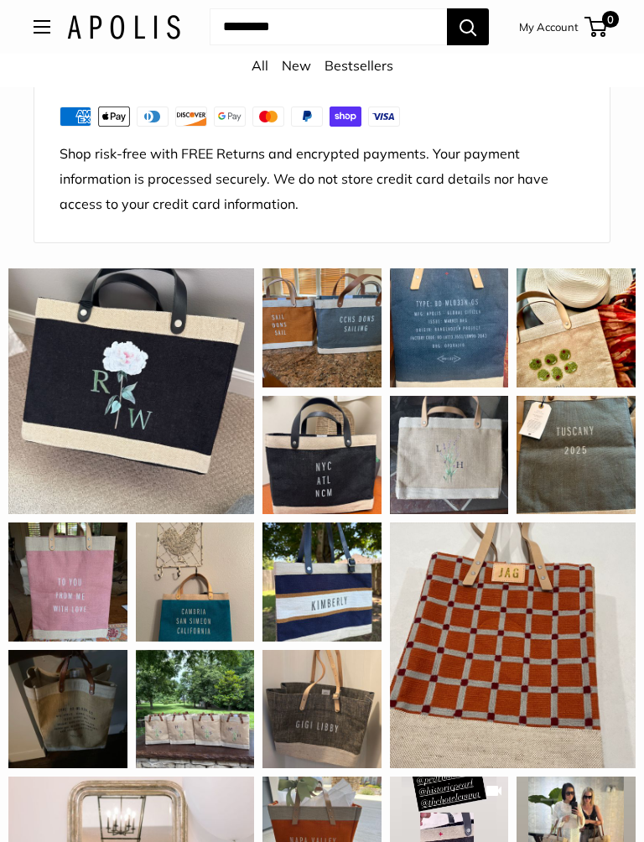
scroll to position [2304, 0]
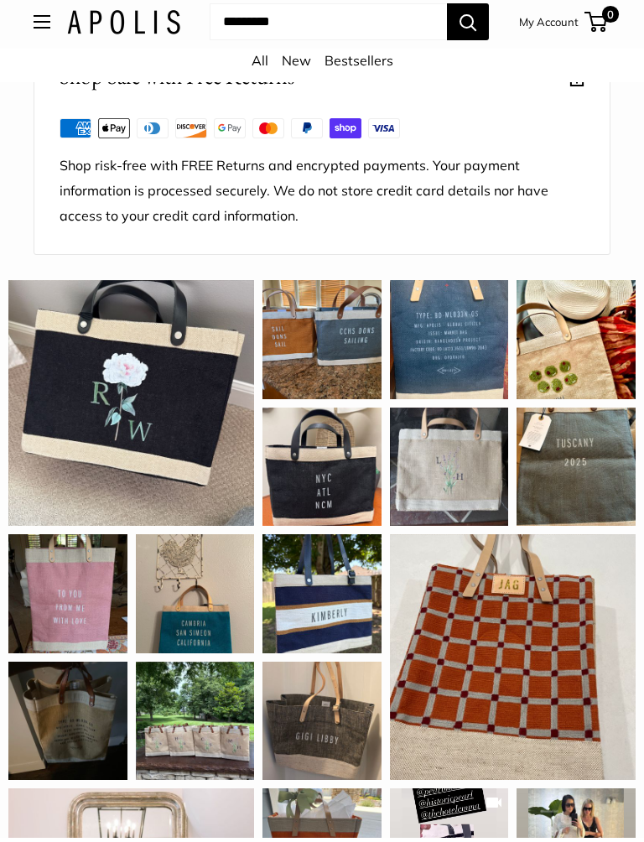
click at [574, 372] on div "This is my third Apolis bag, and I continue to adore the styling and quality. W…" at bounding box center [576, 344] width 119 height 119
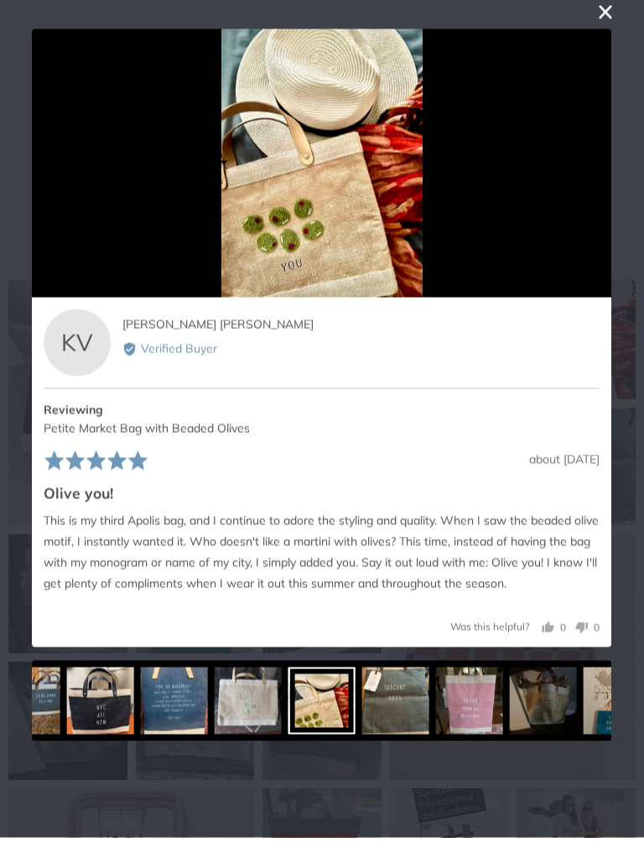
click at [608, 17] on button "close this modal window" at bounding box center [606, 17] width 20 height 20
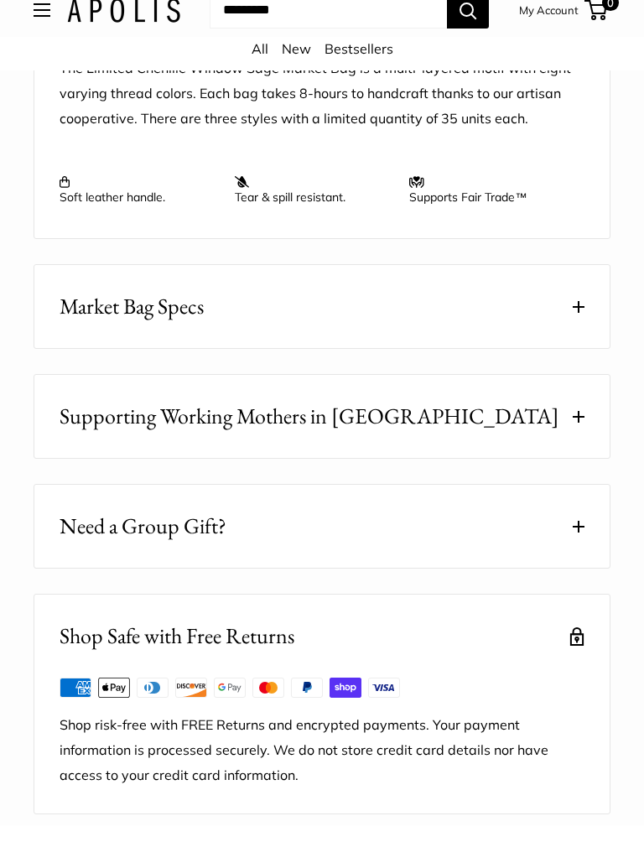
scroll to position [1751, 0]
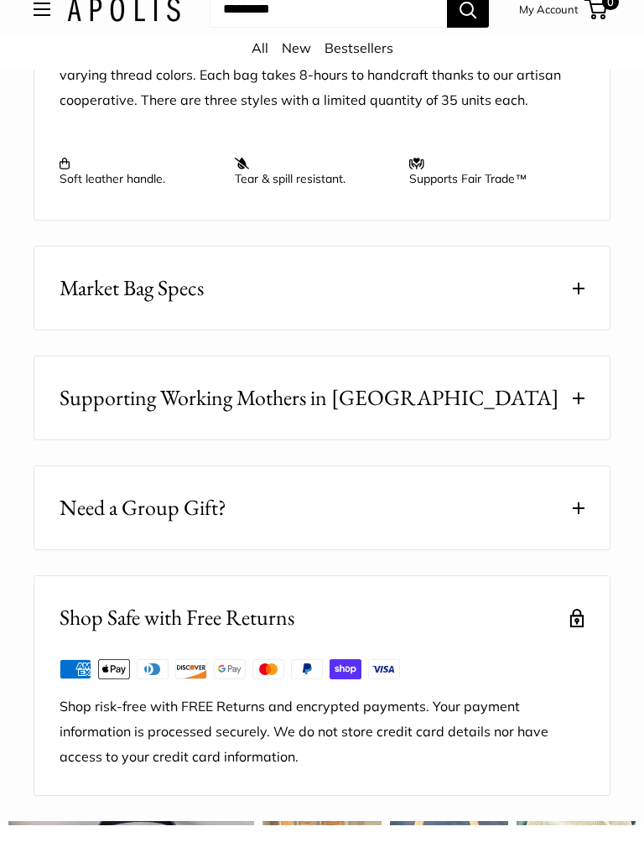
click at [575, 304] on span at bounding box center [579, 306] width 12 height 12
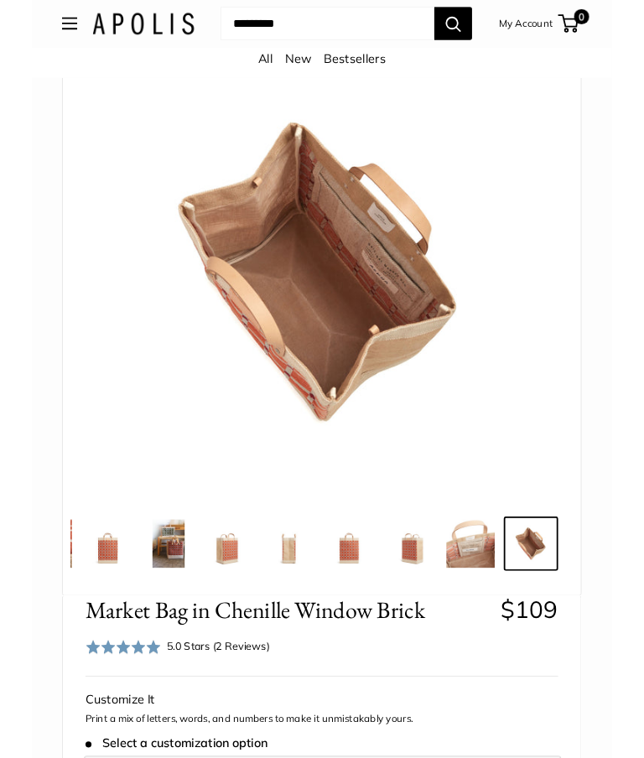
scroll to position [0, 0]
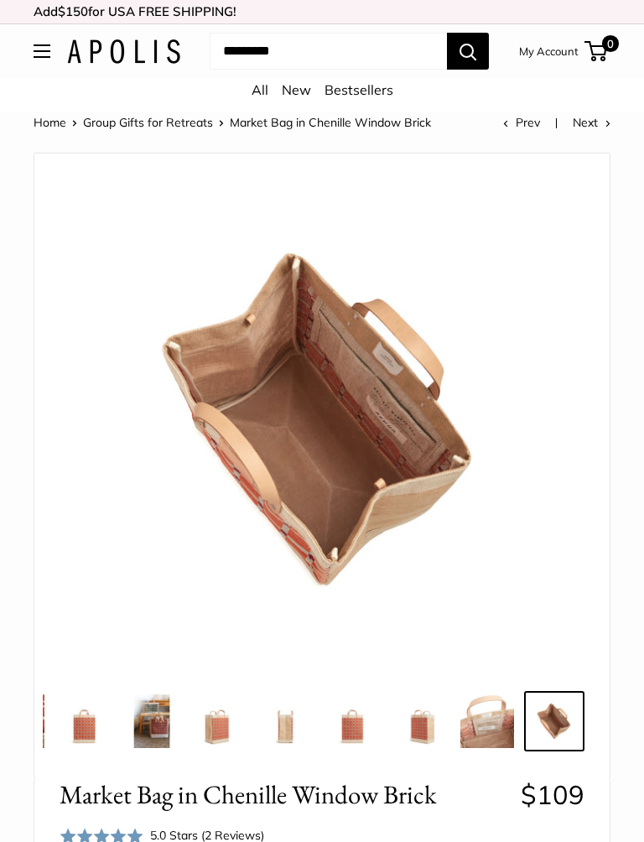
click at [47, 55] on button "Open menu" at bounding box center [42, 50] width 17 height 13
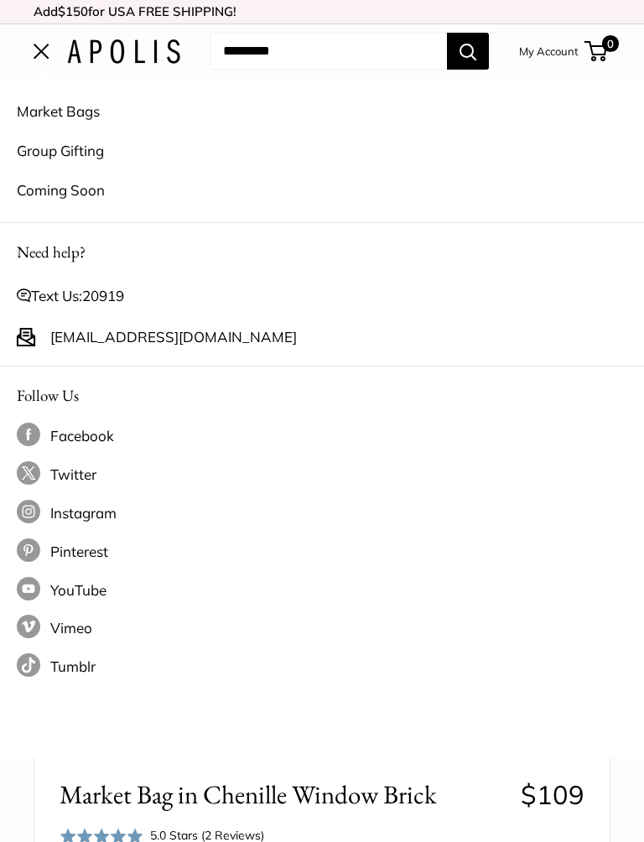
click at [70, 188] on link "Coming Soon" at bounding box center [322, 189] width 610 height 39
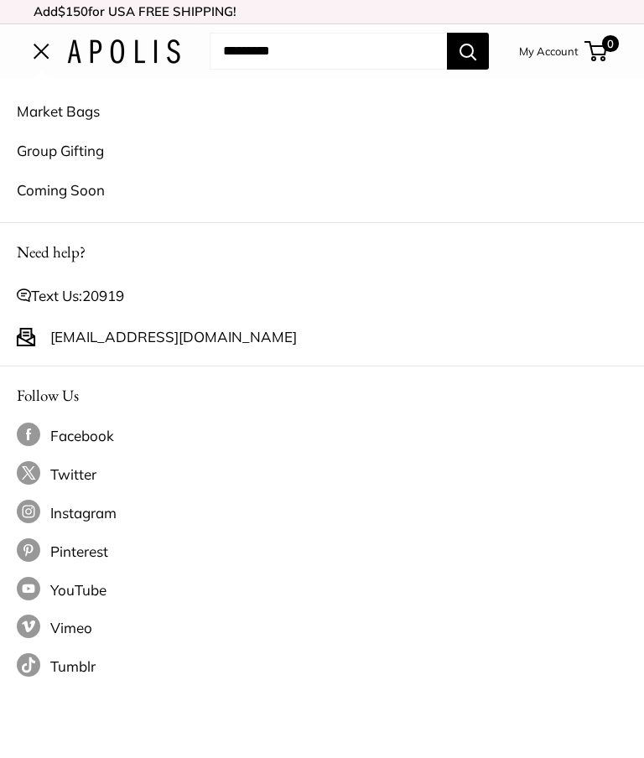
click at [51, 113] on link "Market Bags" at bounding box center [322, 110] width 610 height 39
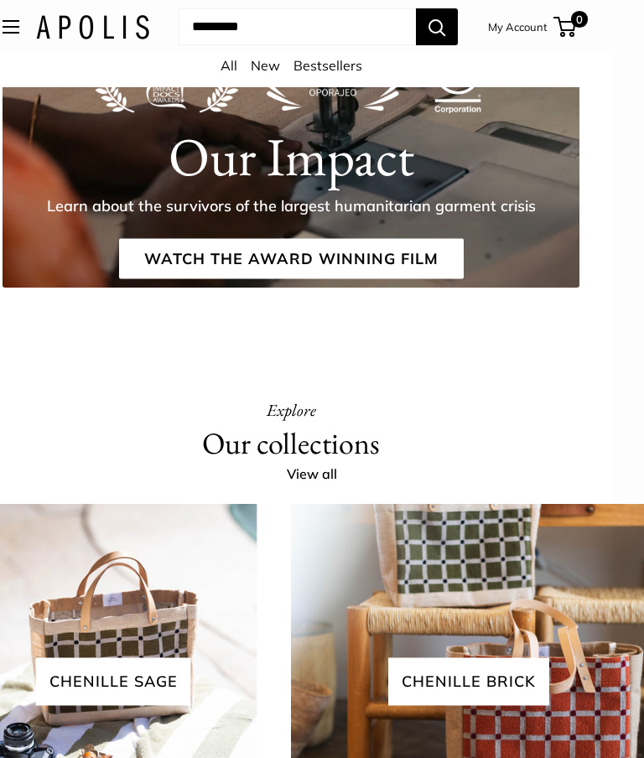
scroll to position [2395, 30]
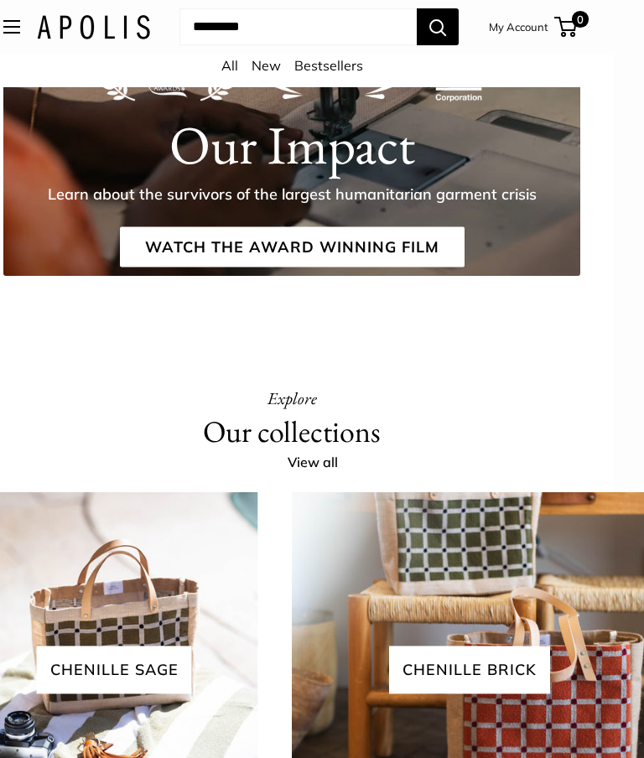
click at [309, 474] on link "View all" at bounding box center [322, 462] width 69 height 25
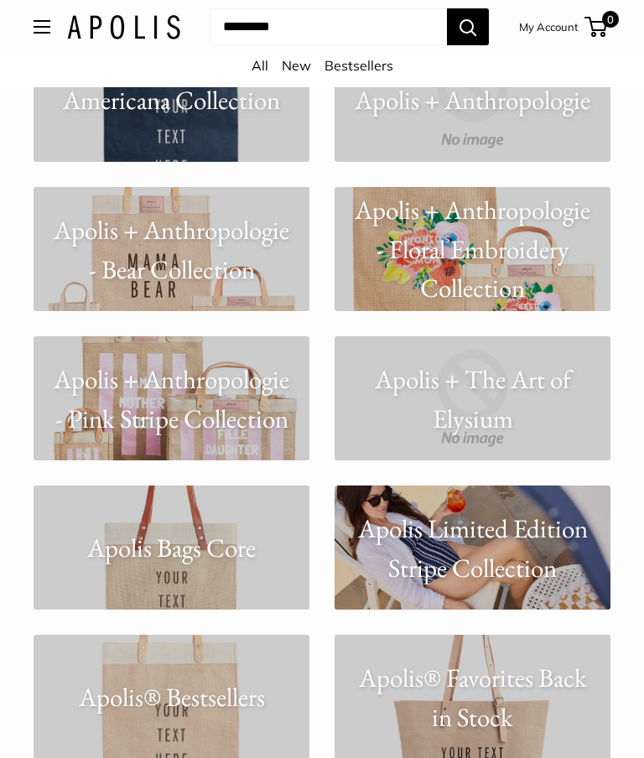
scroll to position [1410, 0]
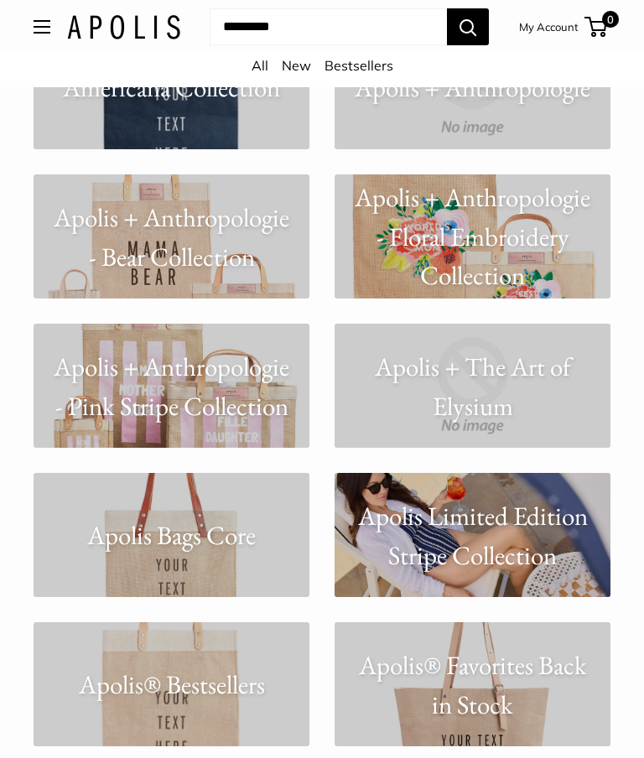
click at [563, 264] on p "Apolis + Anthropologie - Floral Embroidery Collection" at bounding box center [473, 236] width 276 height 117
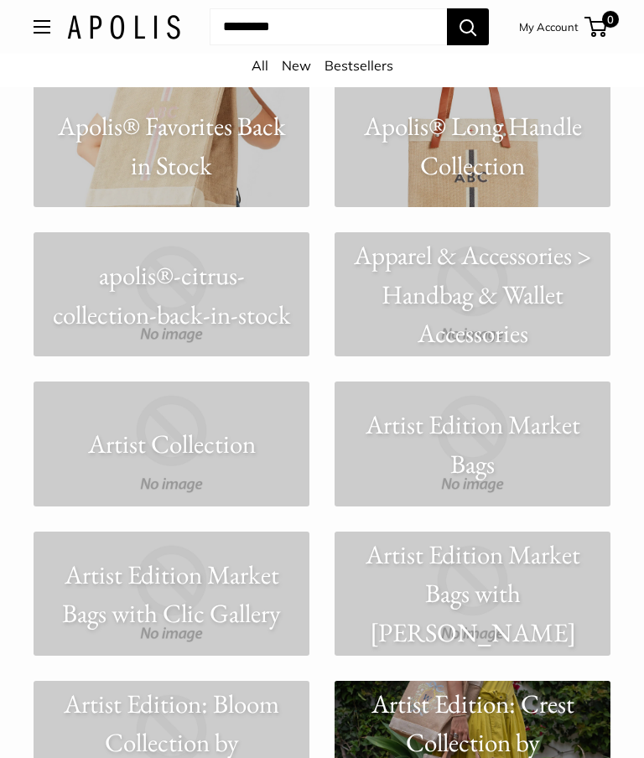
scroll to position [2169, 0]
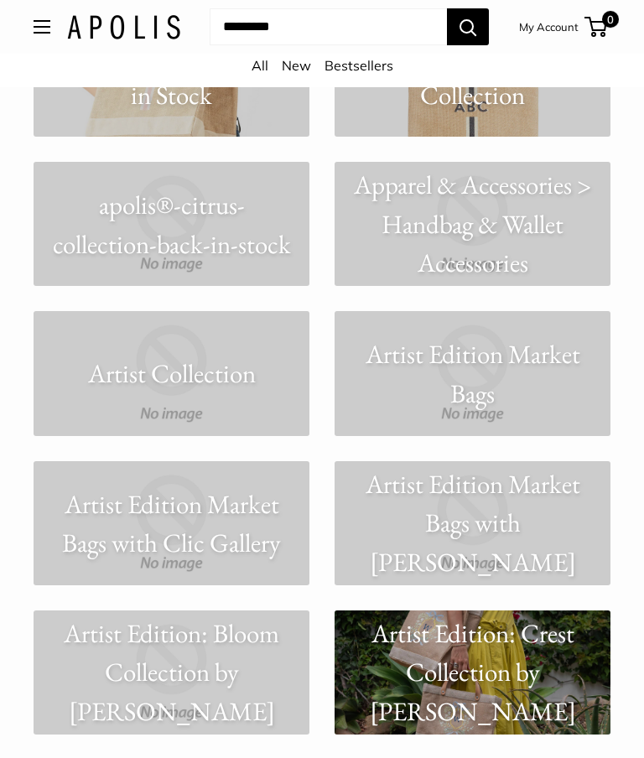
click at [472, 221] on p "Apparel & Accessories > Handbag & Wallet Accessories" at bounding box center [473, 224] width 276 height 117
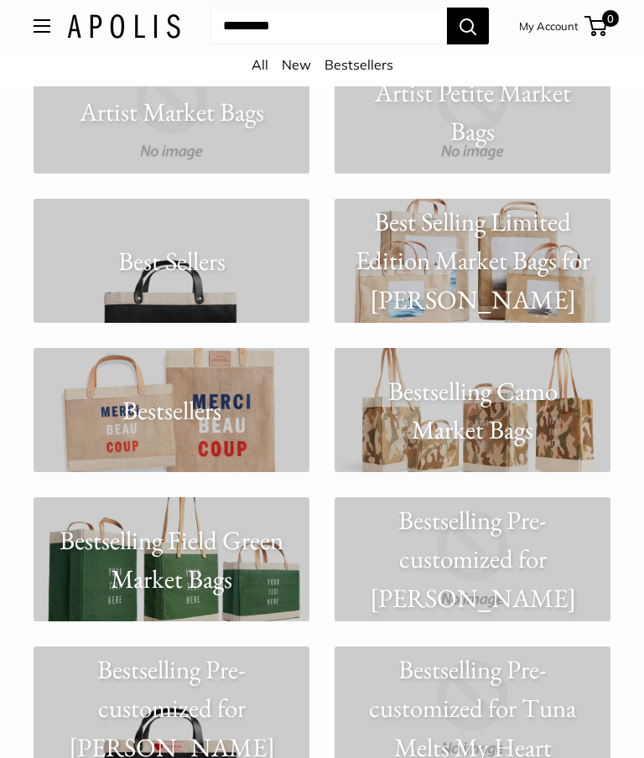
scroll to position [3029, 0]
click at [509, 291] on p "Best Selling Limited Edition Market Bags for [PERSON_NAME]" at bounding box center [473, 260] width 276 height 117
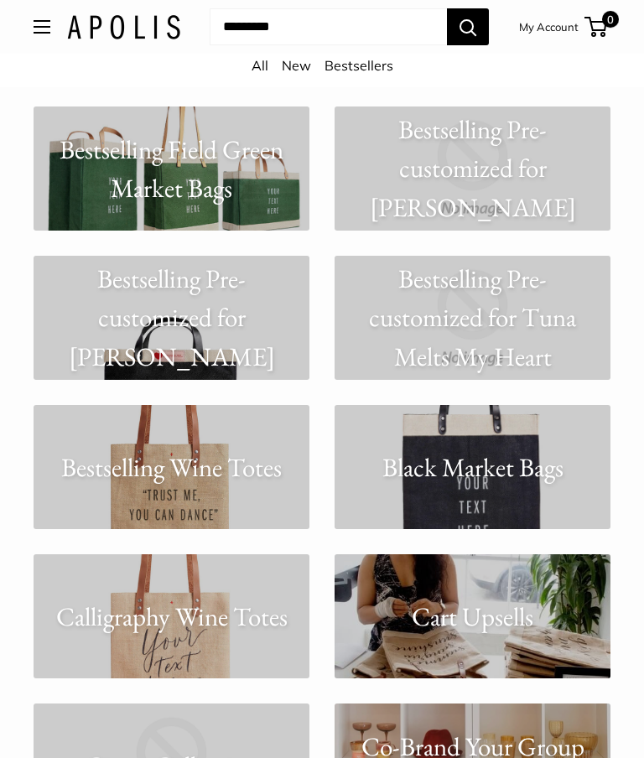
scroll to position [3425, 0]
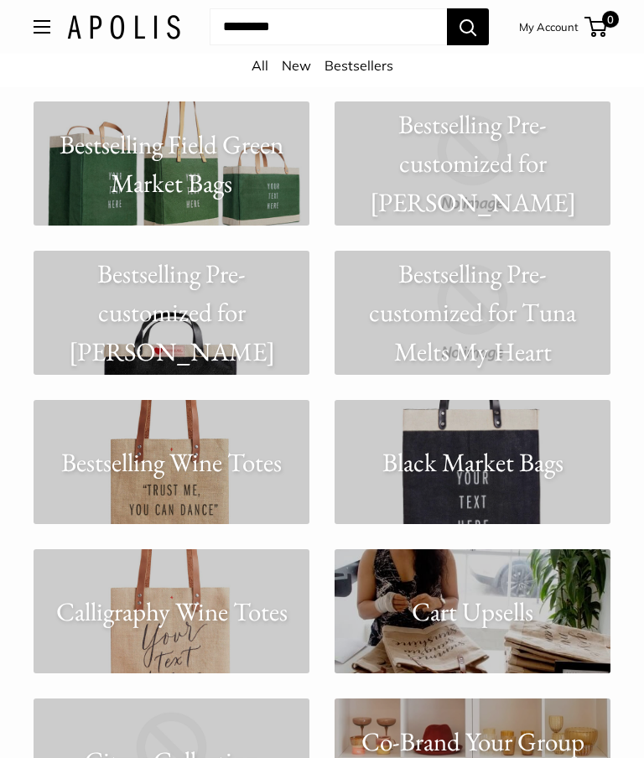
click at [164, 314] on p "Bestselling Pre-customized for [PERSON_NAME]" at bounding box center [172, 312] width 276 height 117
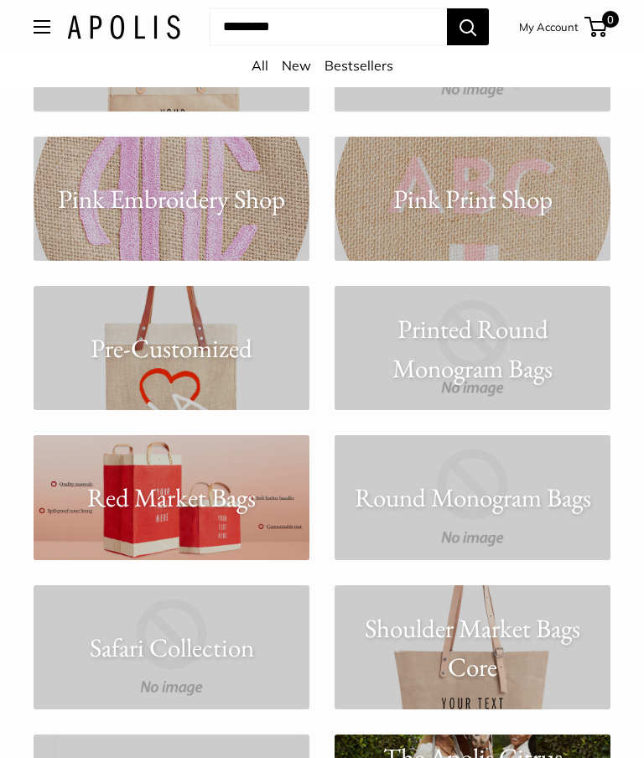
scroll to position [11523, 0]
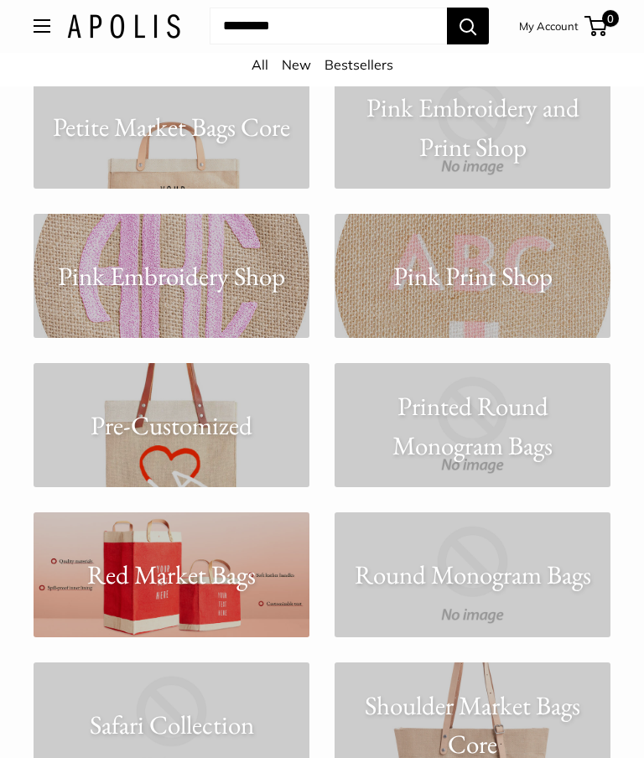
click at [148, 257] on p "Pink Embroidery Shop" at bounding box center [172, 276] width 276 height 39
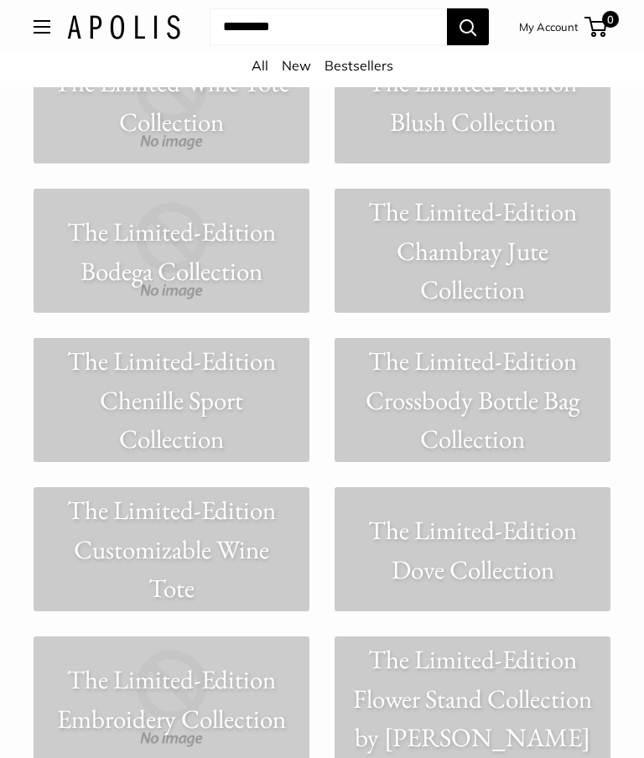
scroll to position [14297, 0]
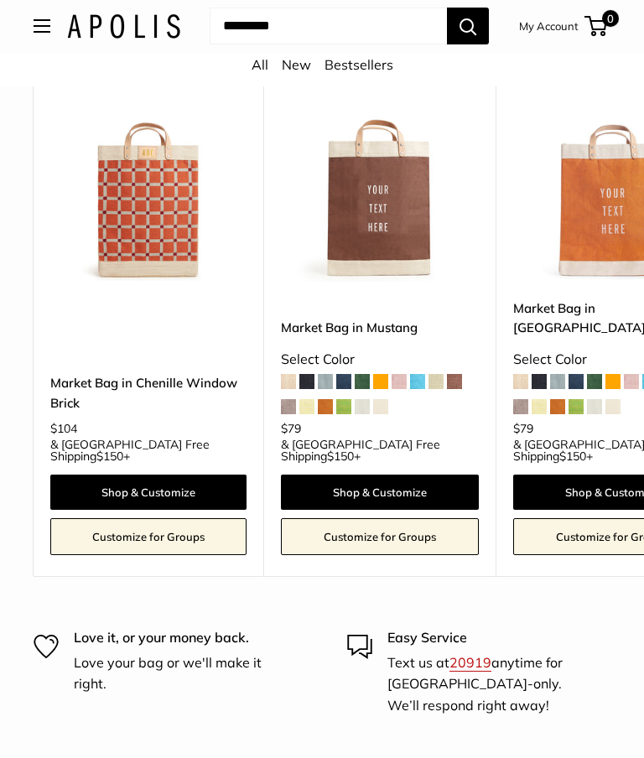
scroll to position [0, -11]
